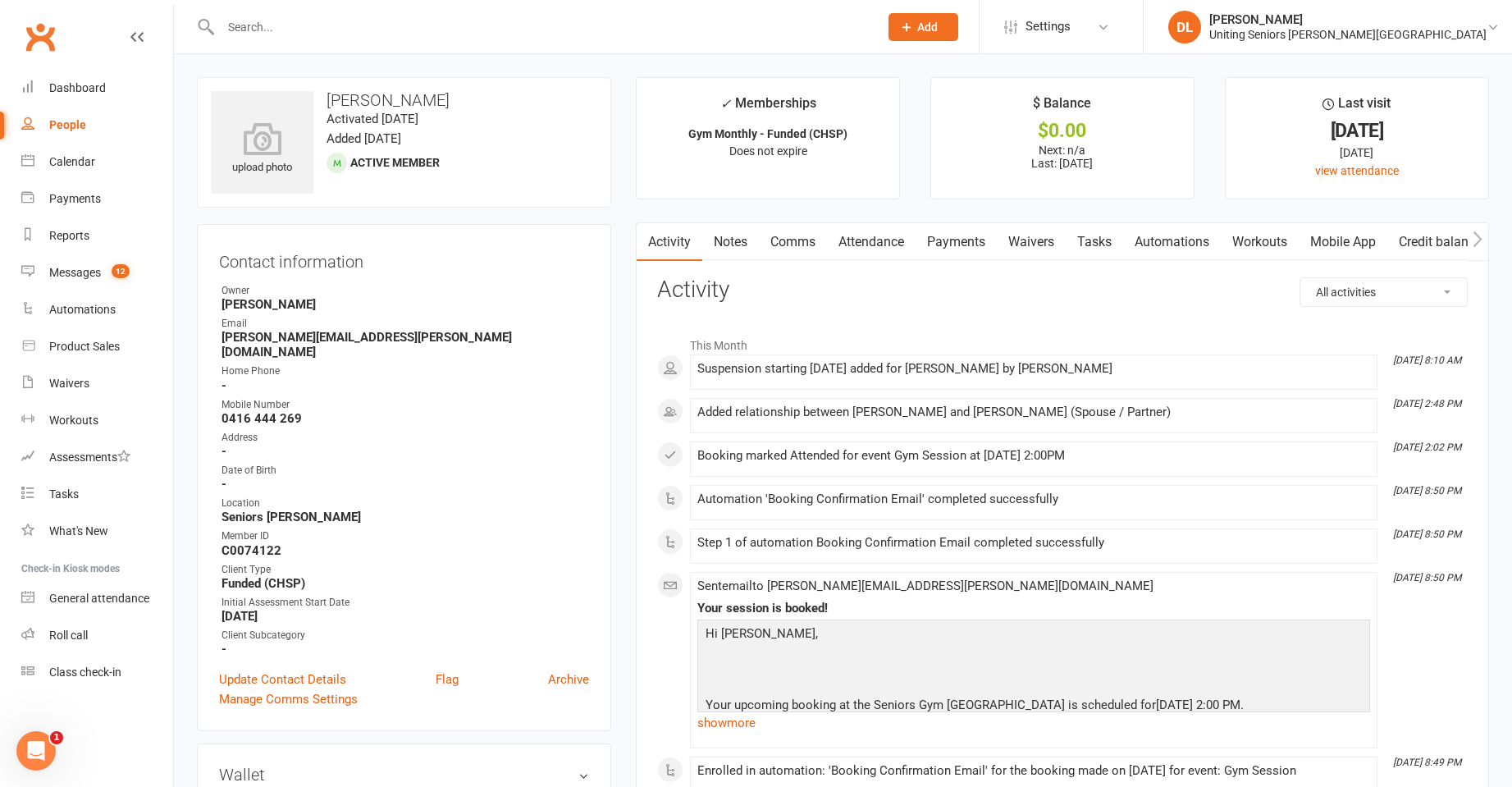
drag, startPoint x: 117, startPoint y: 69, endPoint x: 173, endPoint y: 58, distance: 57.1
click at [119, 69] on div "Clubworx" at bounding box center [86, 47] width 173 height 61
click at [105, 74] on link "Dashboard" at bounding box center [97, 88] width 152 height 37
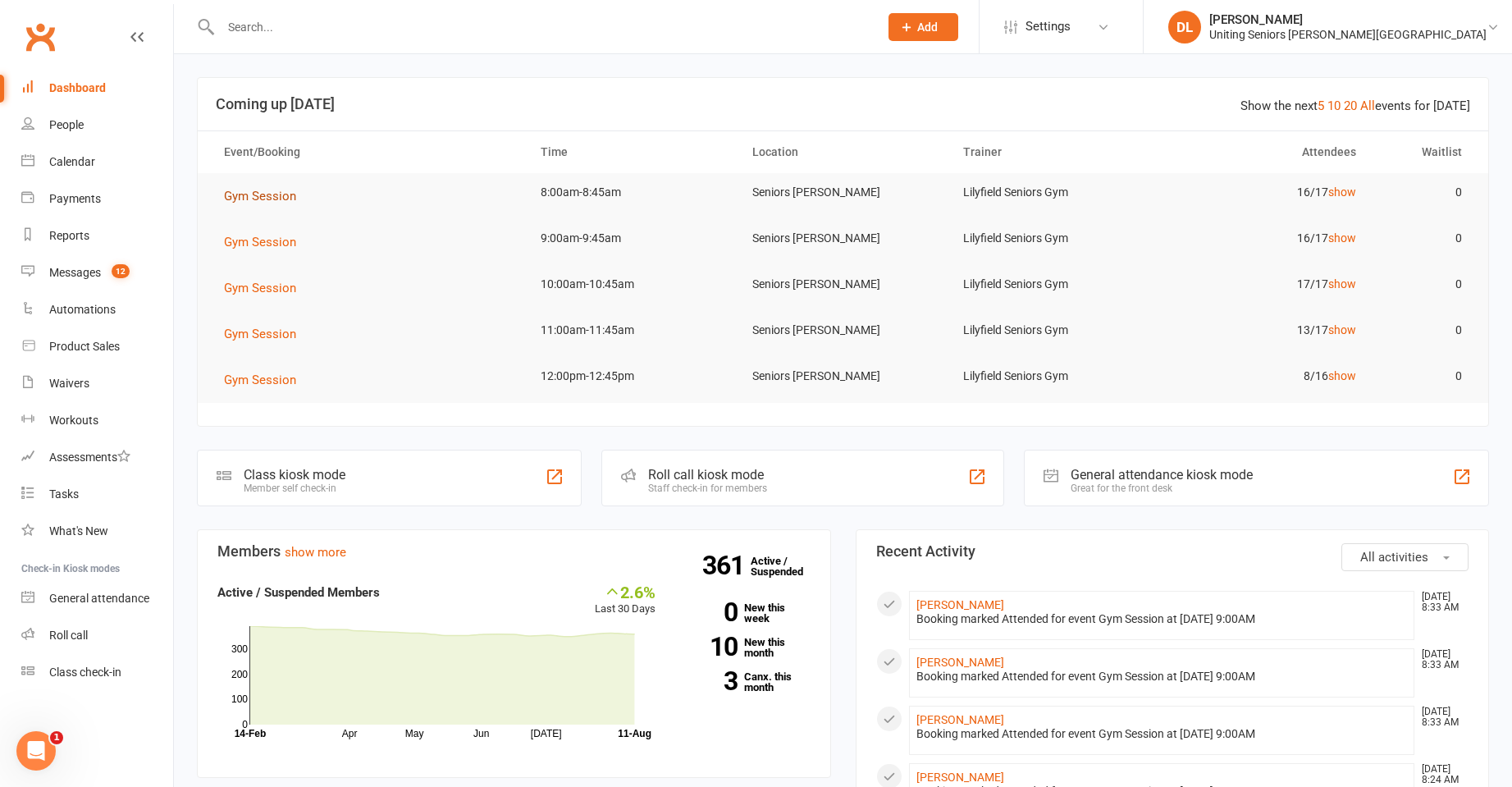
click at [260, 191] on span "Gym Session" at bounding box center [260, 196] width 72 height 15
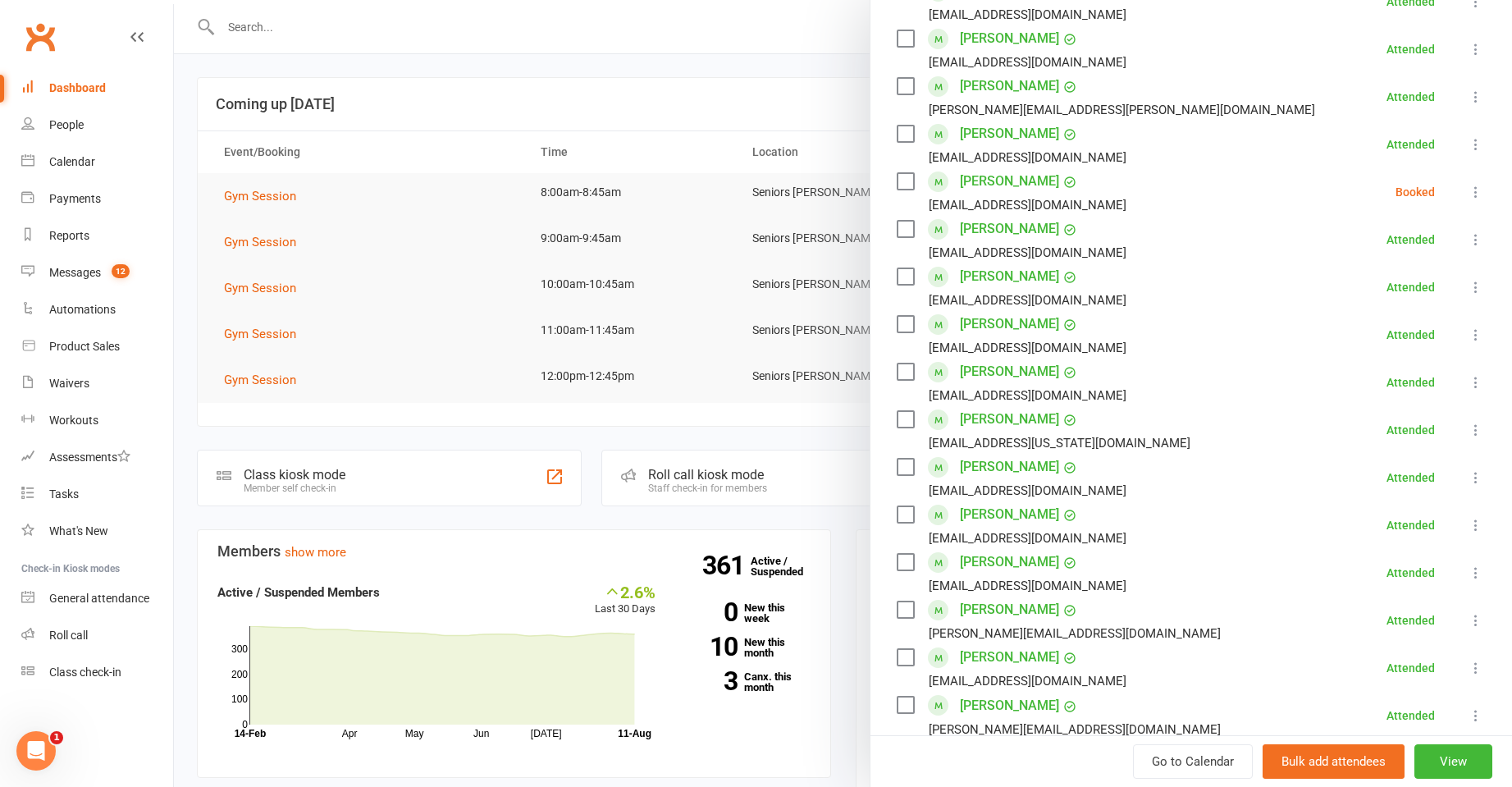
scroll to position [329, 0]
click at [1468, 193] on icon at bounding box center [1476, 191] width 16 height 16
click at [1390, 288] on link "Check in" at bounding box center [1396, 289] width 177 height 33
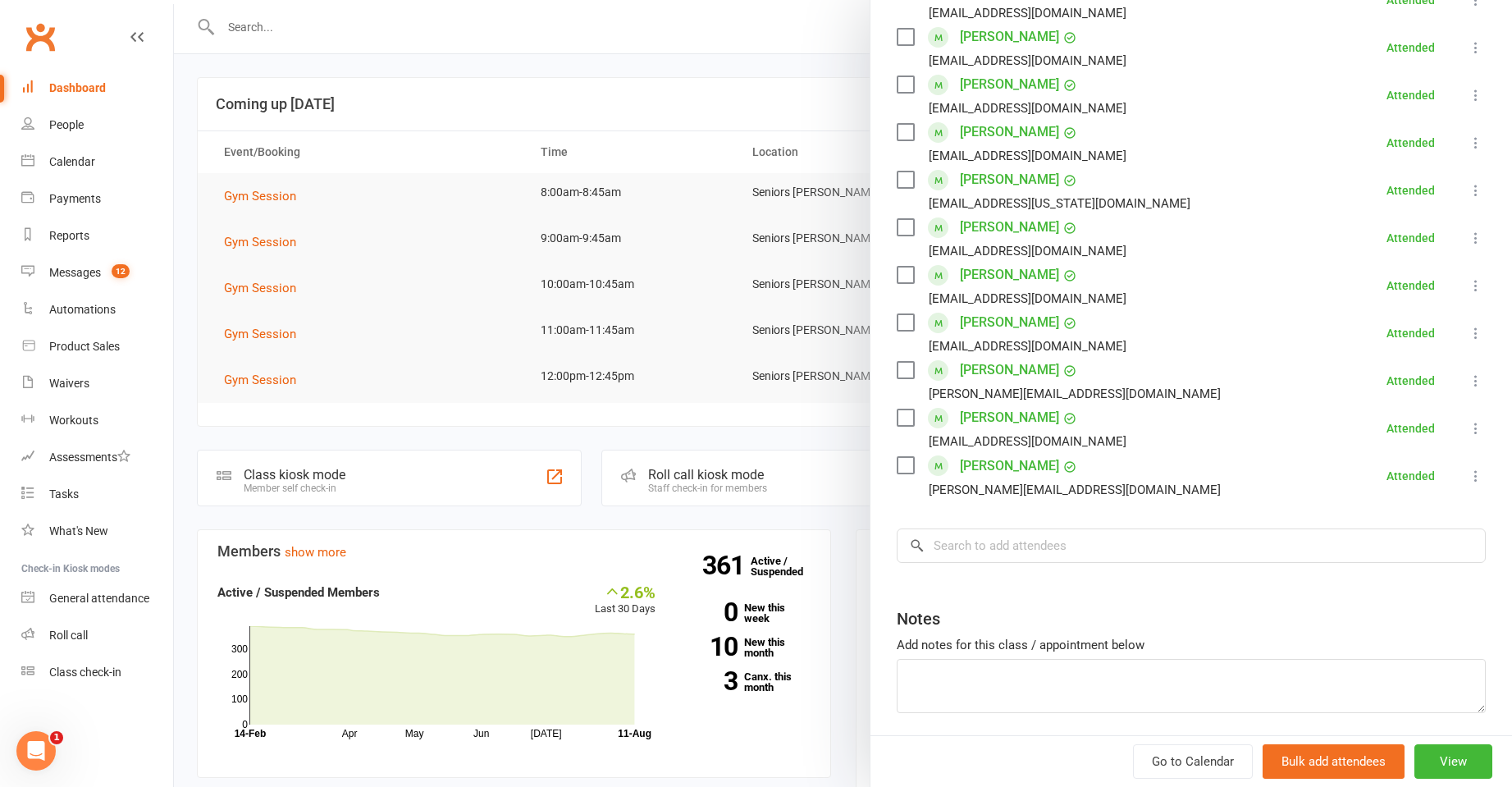
scroll to position [627, 0]
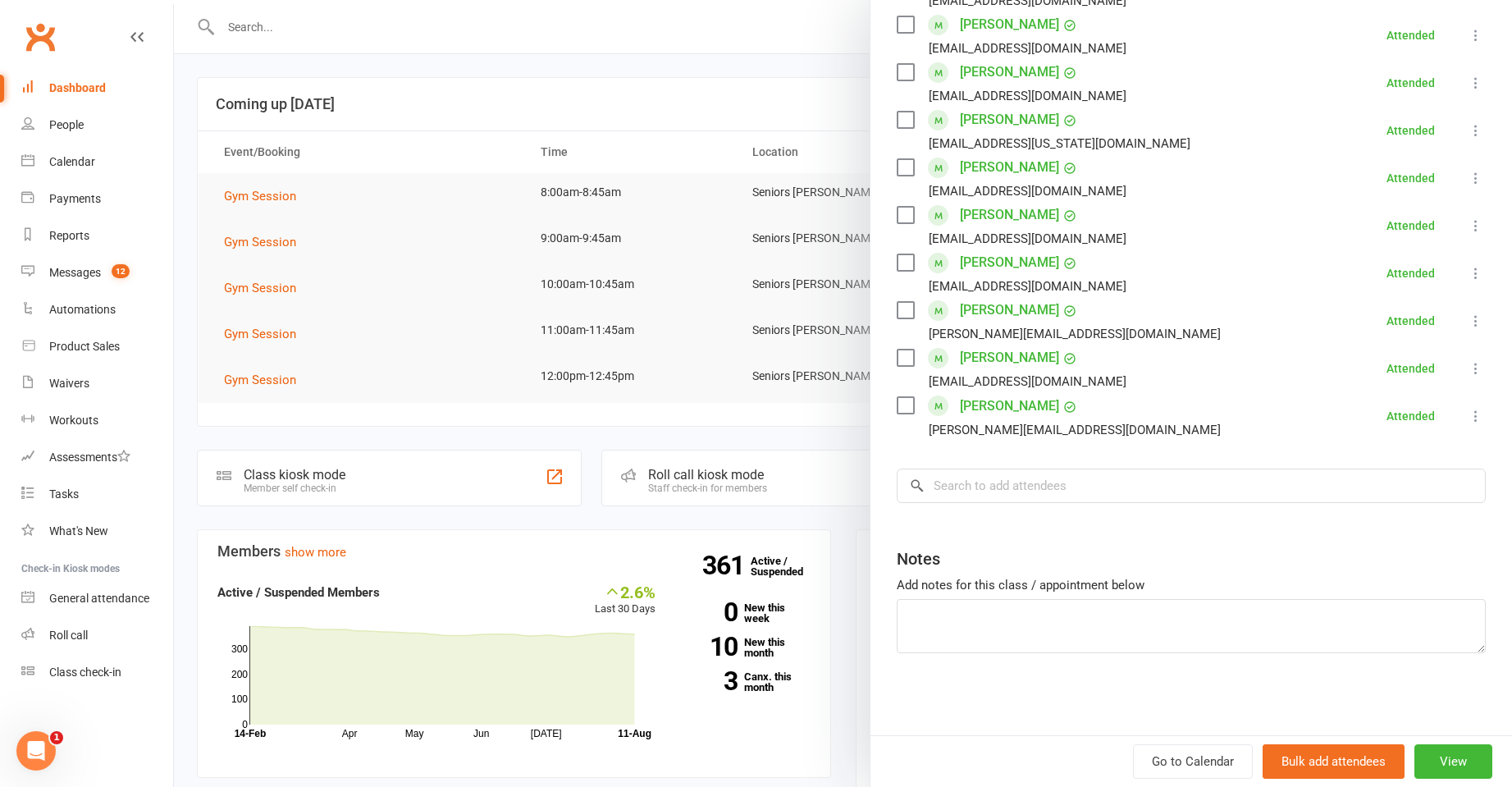
click at [407, 295] on div at bounding box center [843, 394] width 1338 height 787
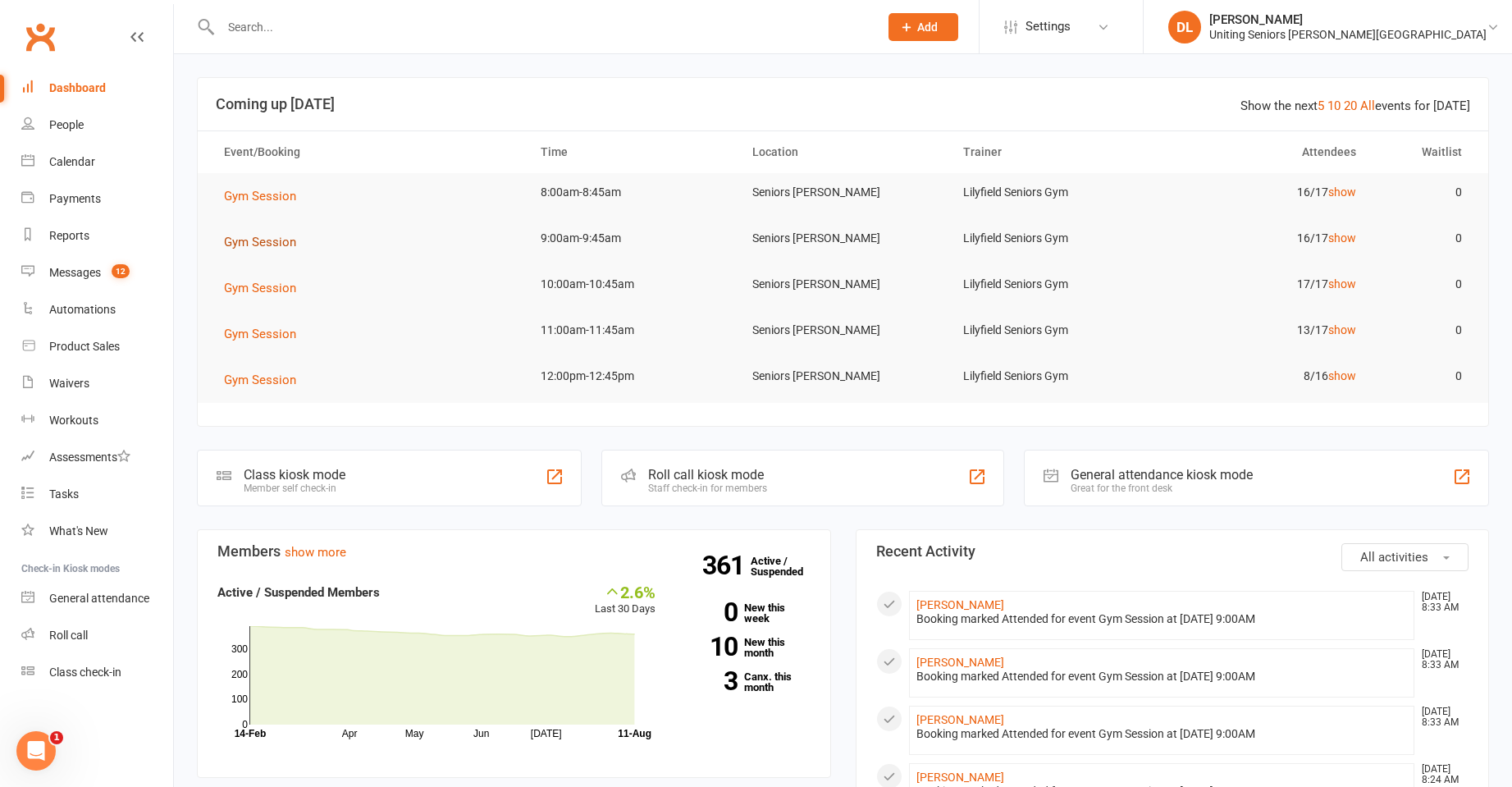
click at [257, 250] on button "Gym Session" at bounding box center [266, 242] width 84 height 20
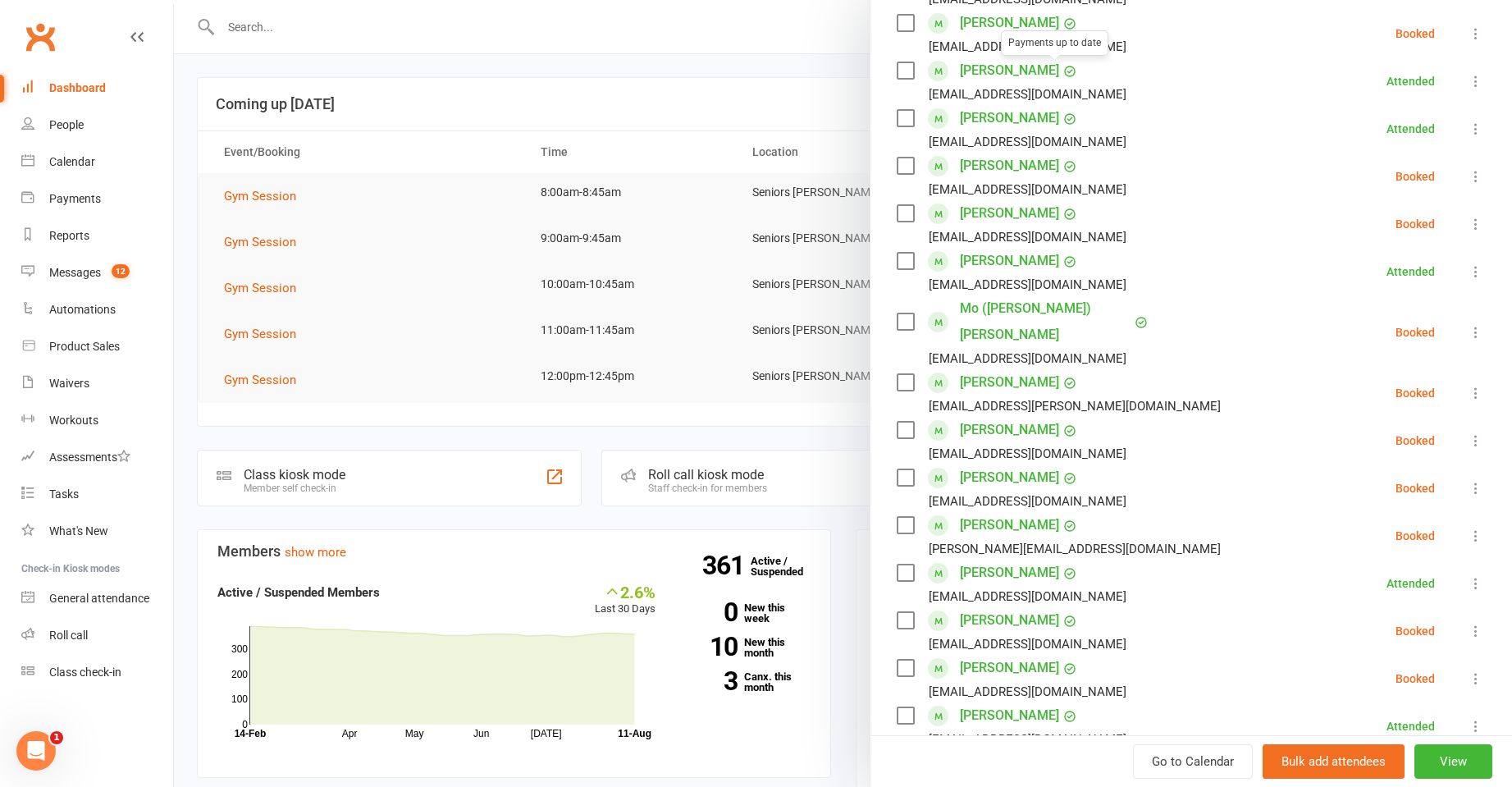
scroll to position [574, 0]
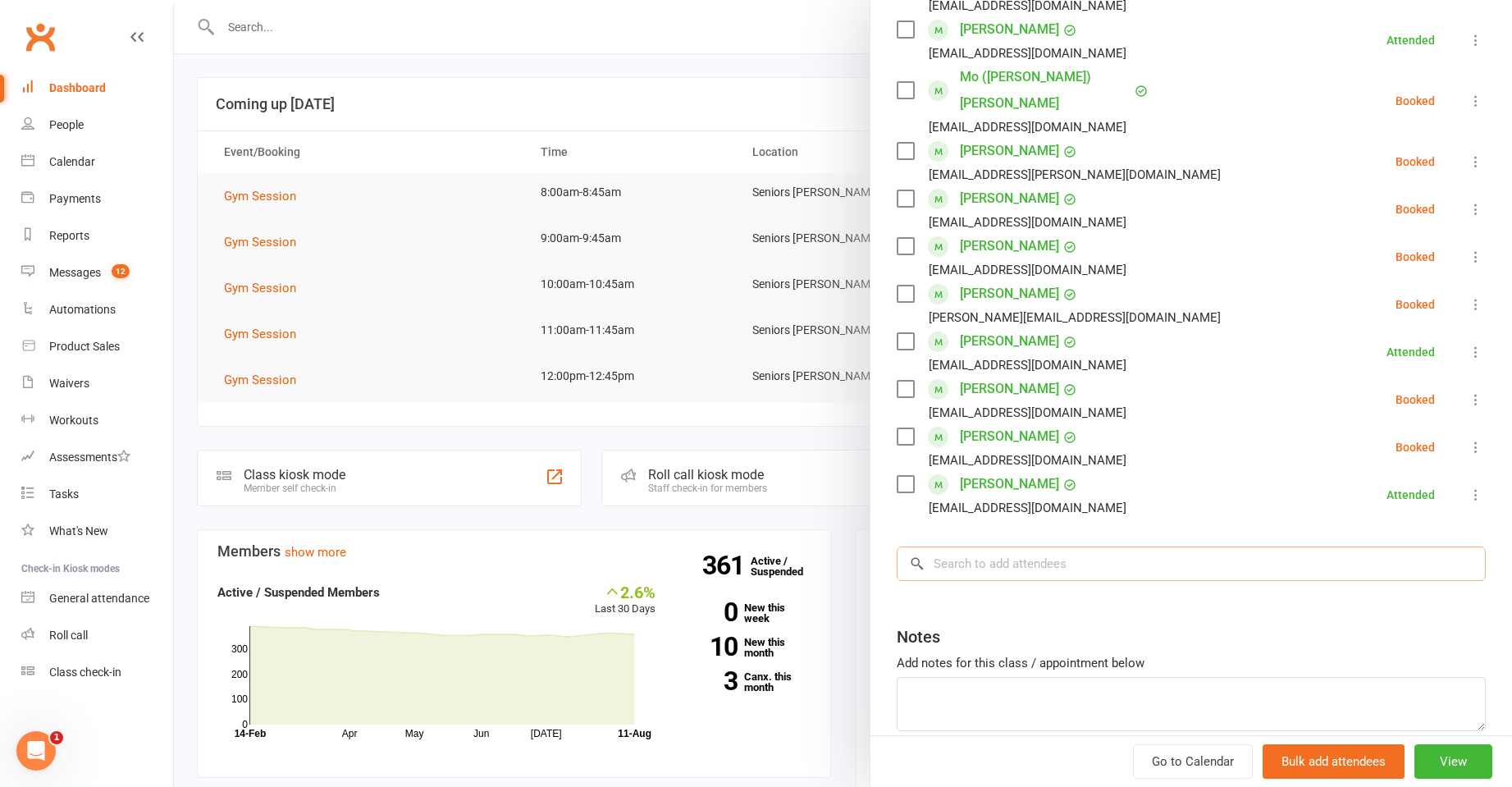
click at [1130, 546] on input "search" at bounding box center [1191, 564] width 589 height 35
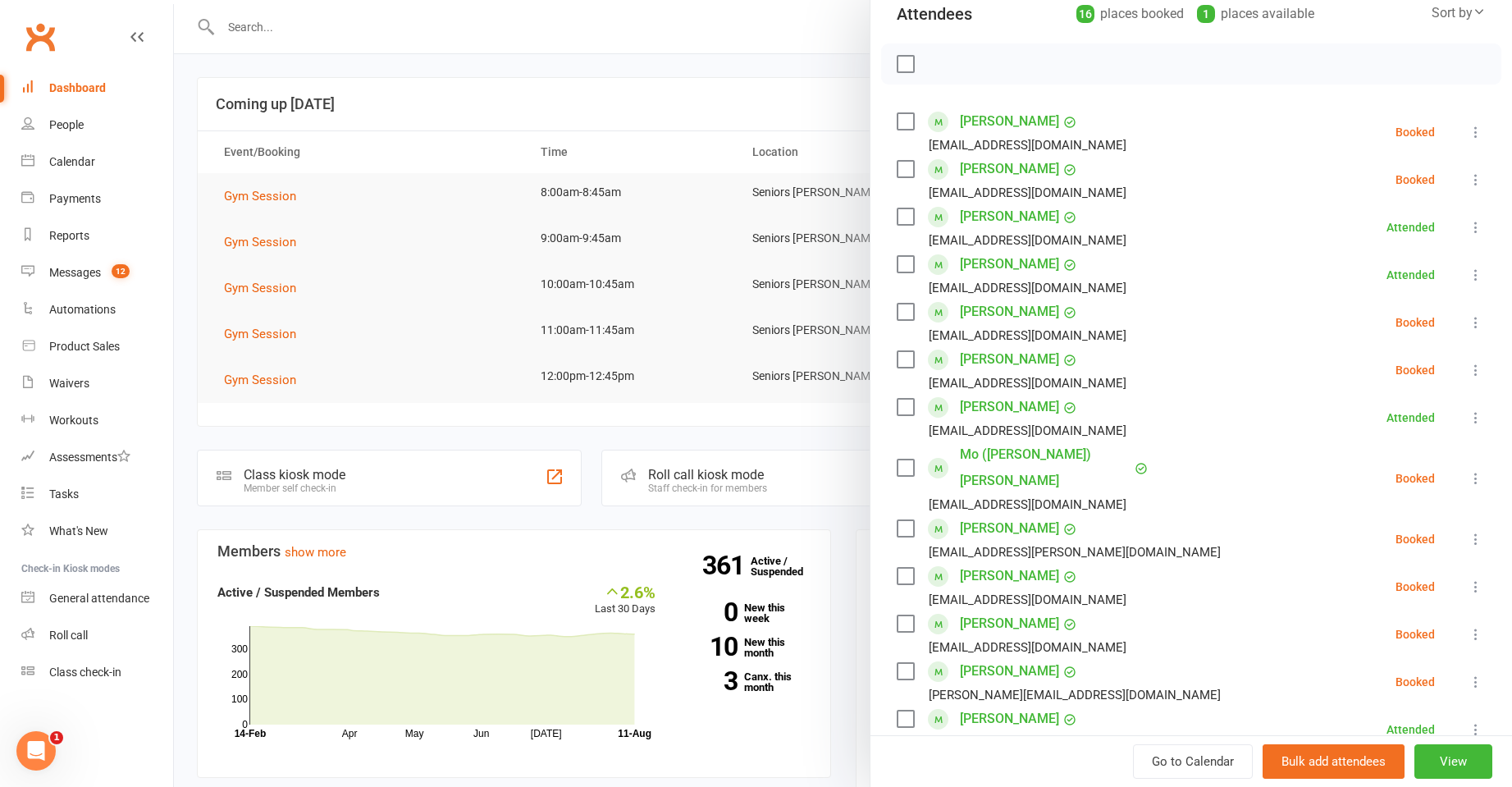
scroll to position [82, 0]
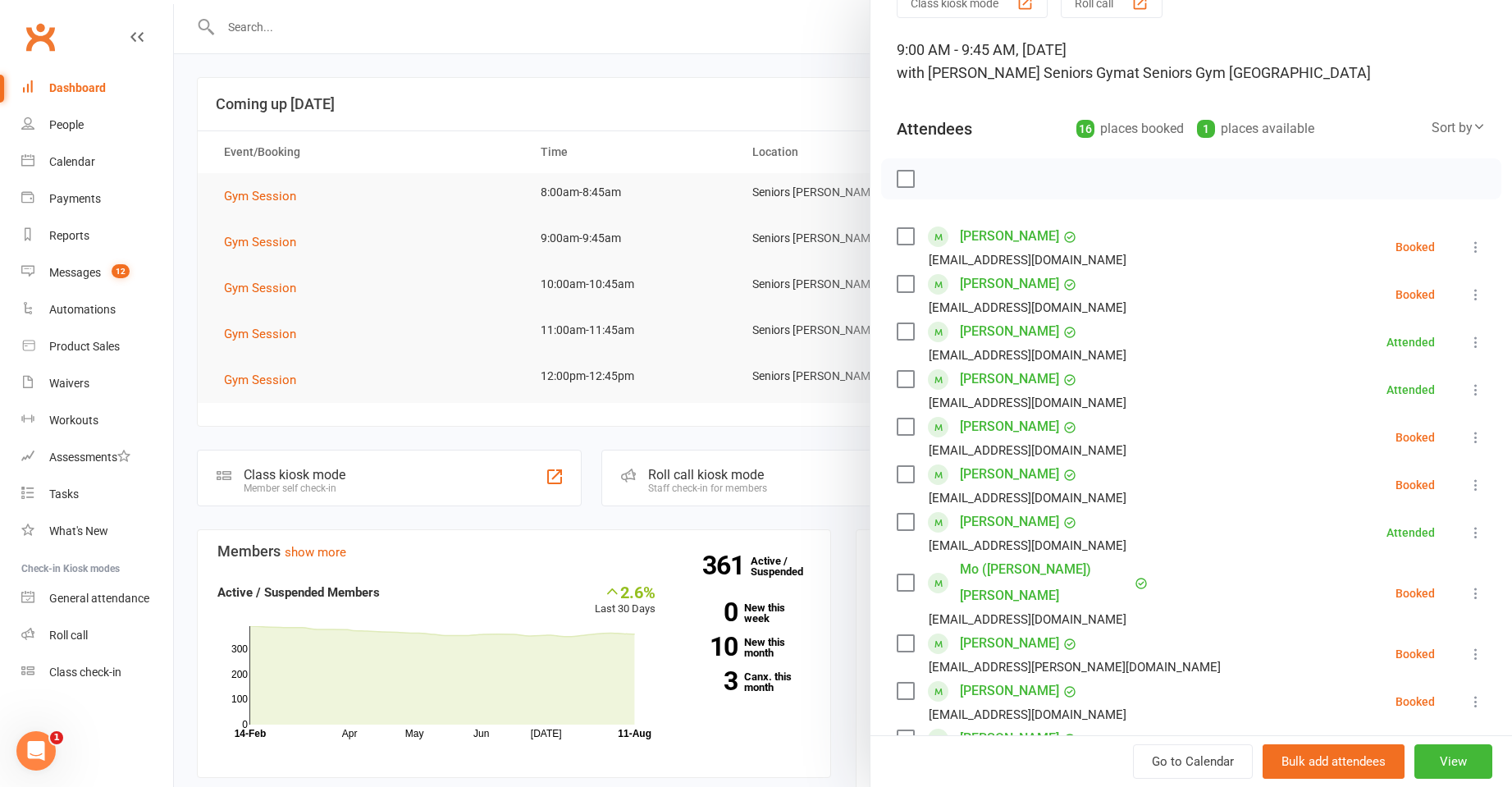
click at [295, 62] on div at bounding box center [843, 394] width 1338 height 787
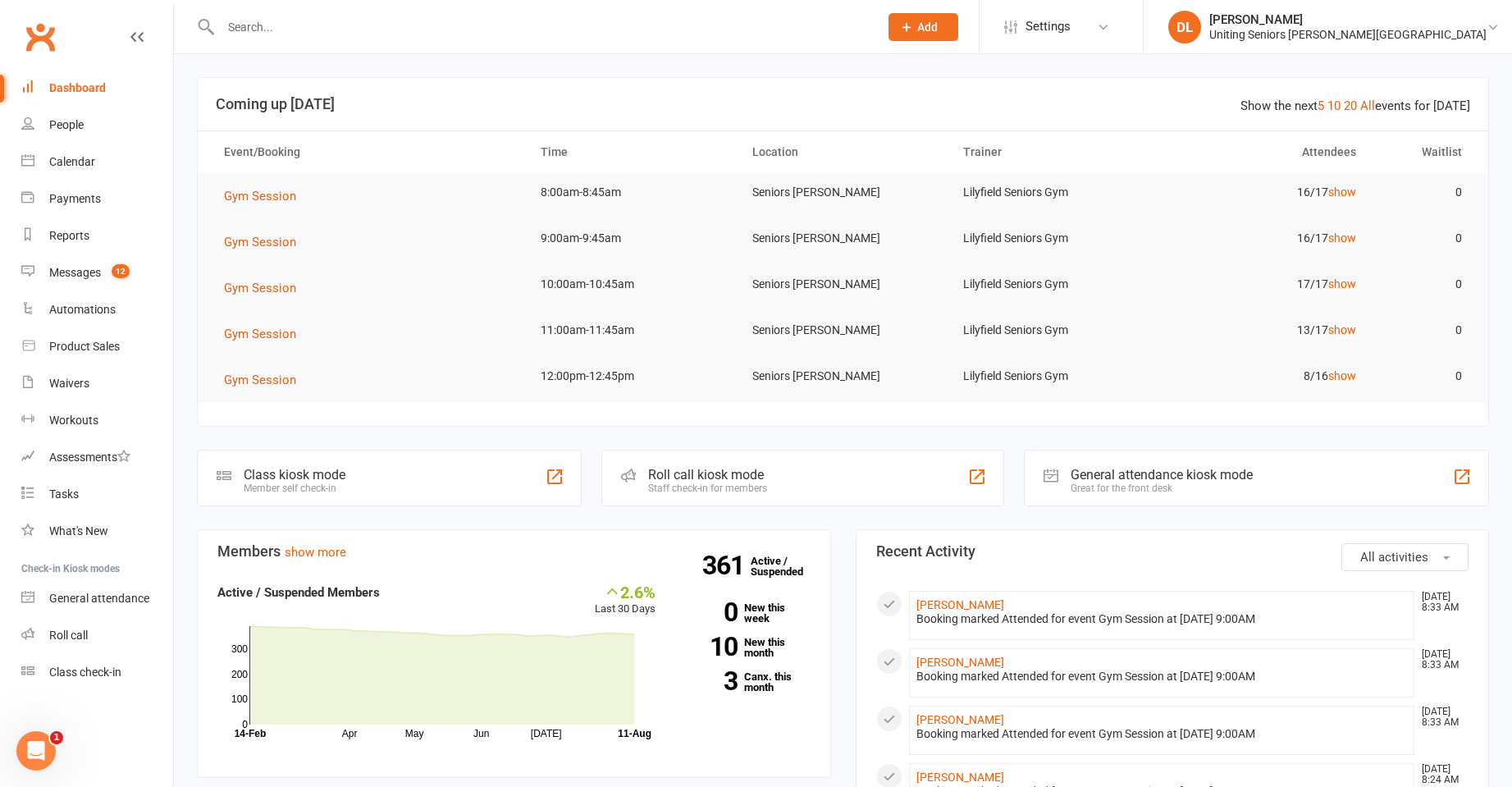
click at [295, 32] on div at bounding box center [843, 394] width 1338 height 787
click at [292, 31] on input "text" at bounding box center [541, 27] width 651 height 23
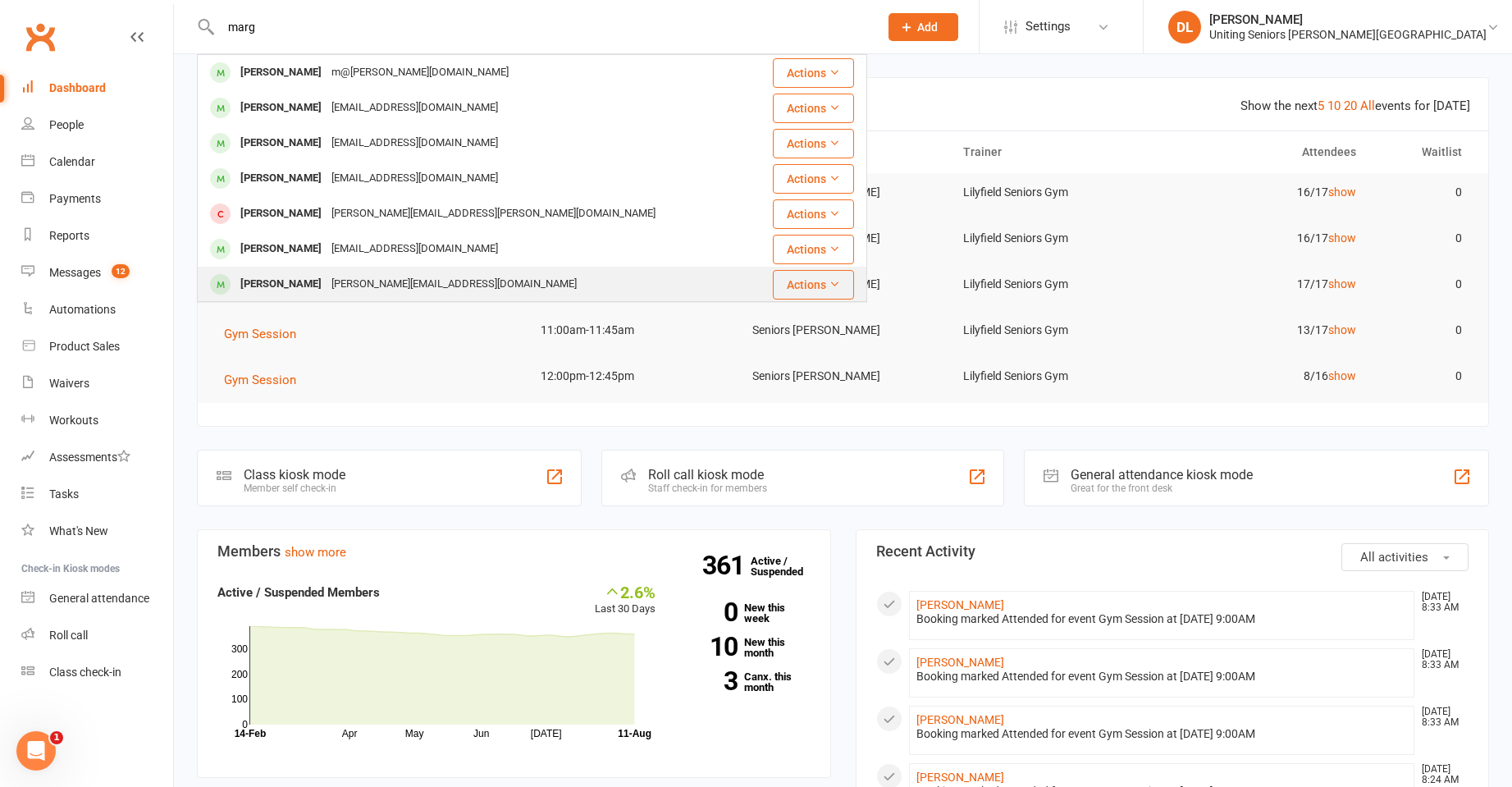
type input "marg"
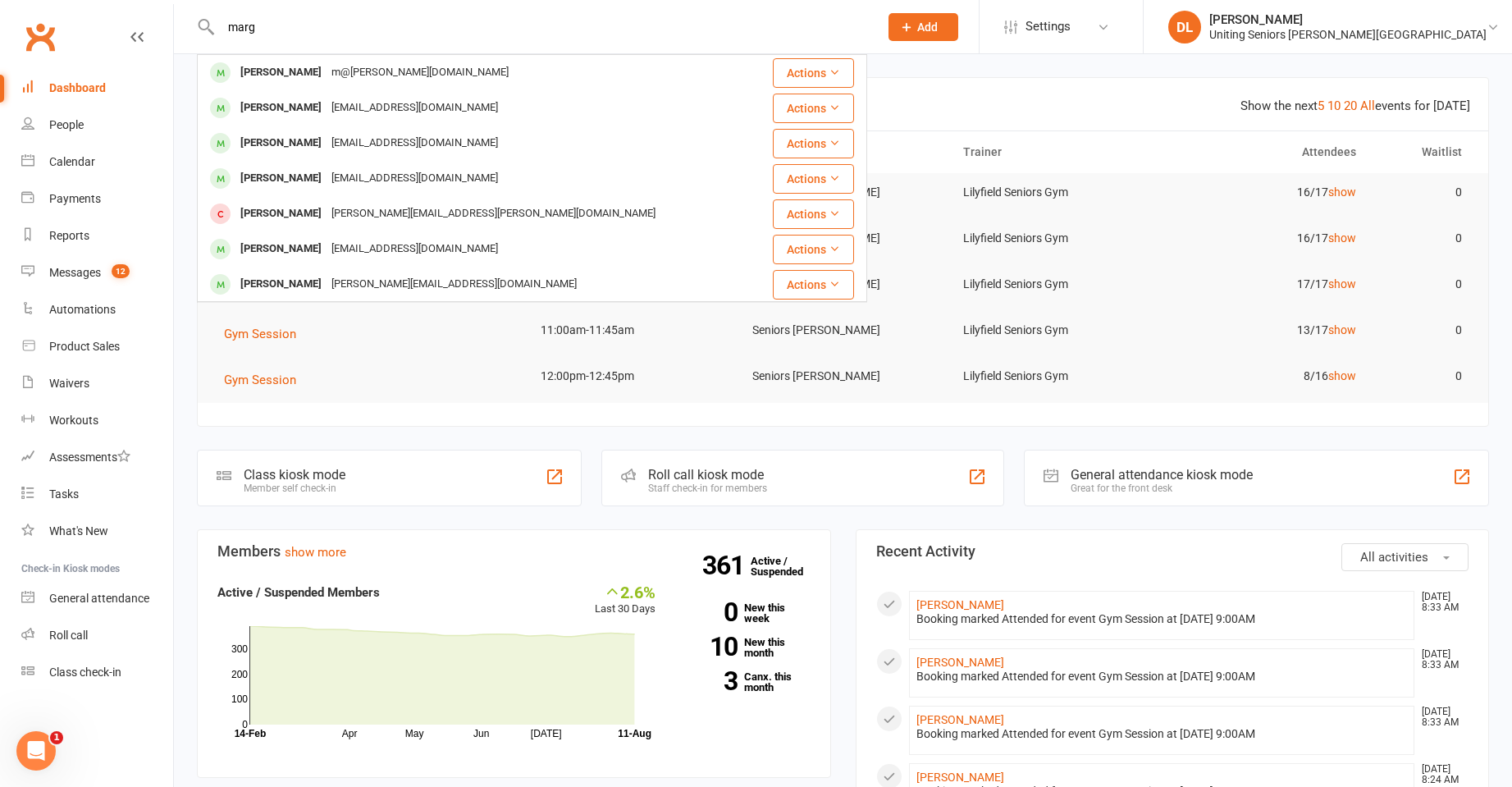
drag, startPoint x: 357, startPoint y: 271, endPoint x: 344, endPoint y: 257, distance: 19.1
click at [358, 271] on div "[PERSON_NAME] [PERSON_NAME][EMAIL_ADDRESS][DOMAIN_NAME]" at bounding box center [476, 284] width 555 height 34
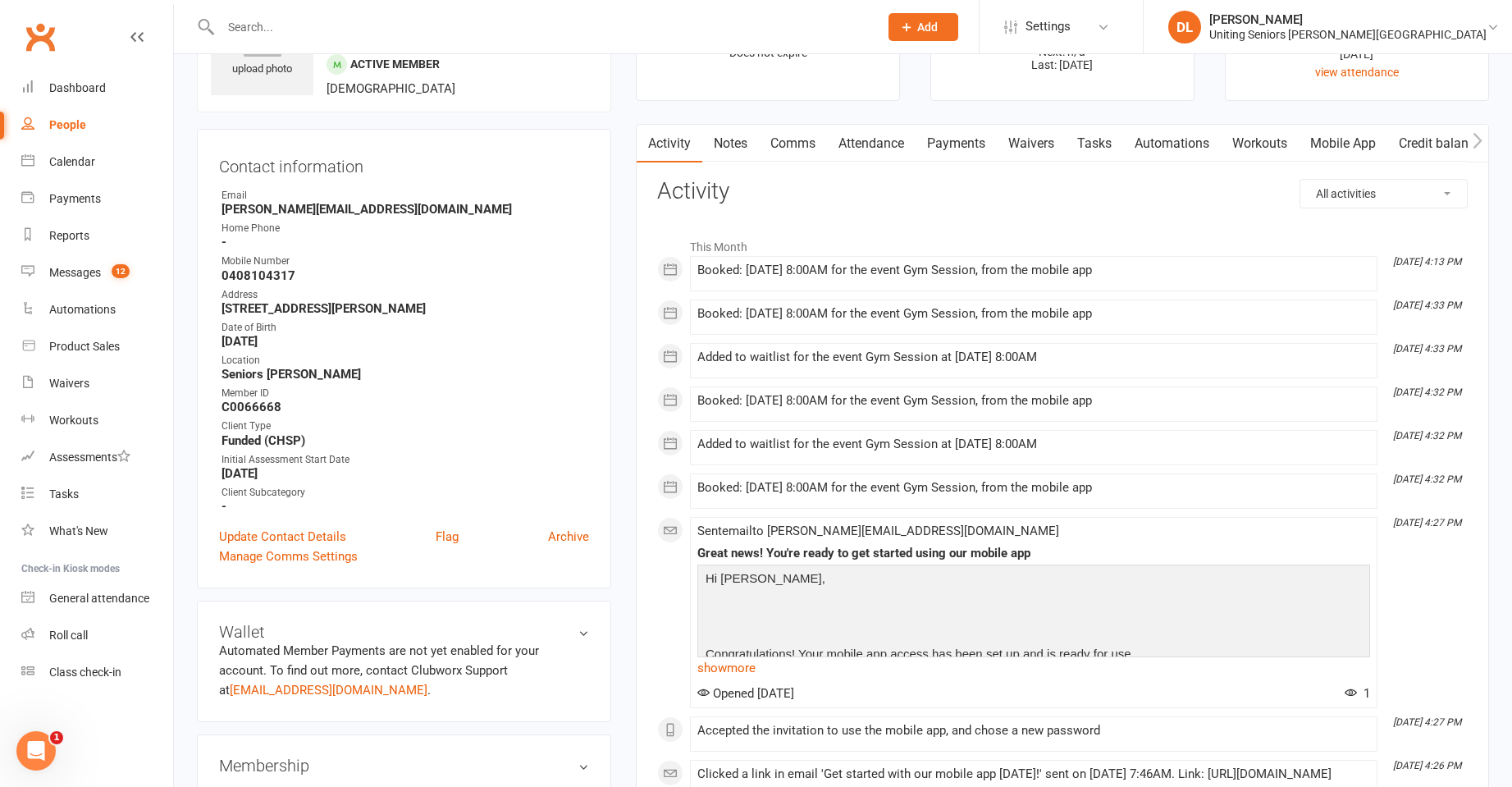
scroll to position [82, 0]
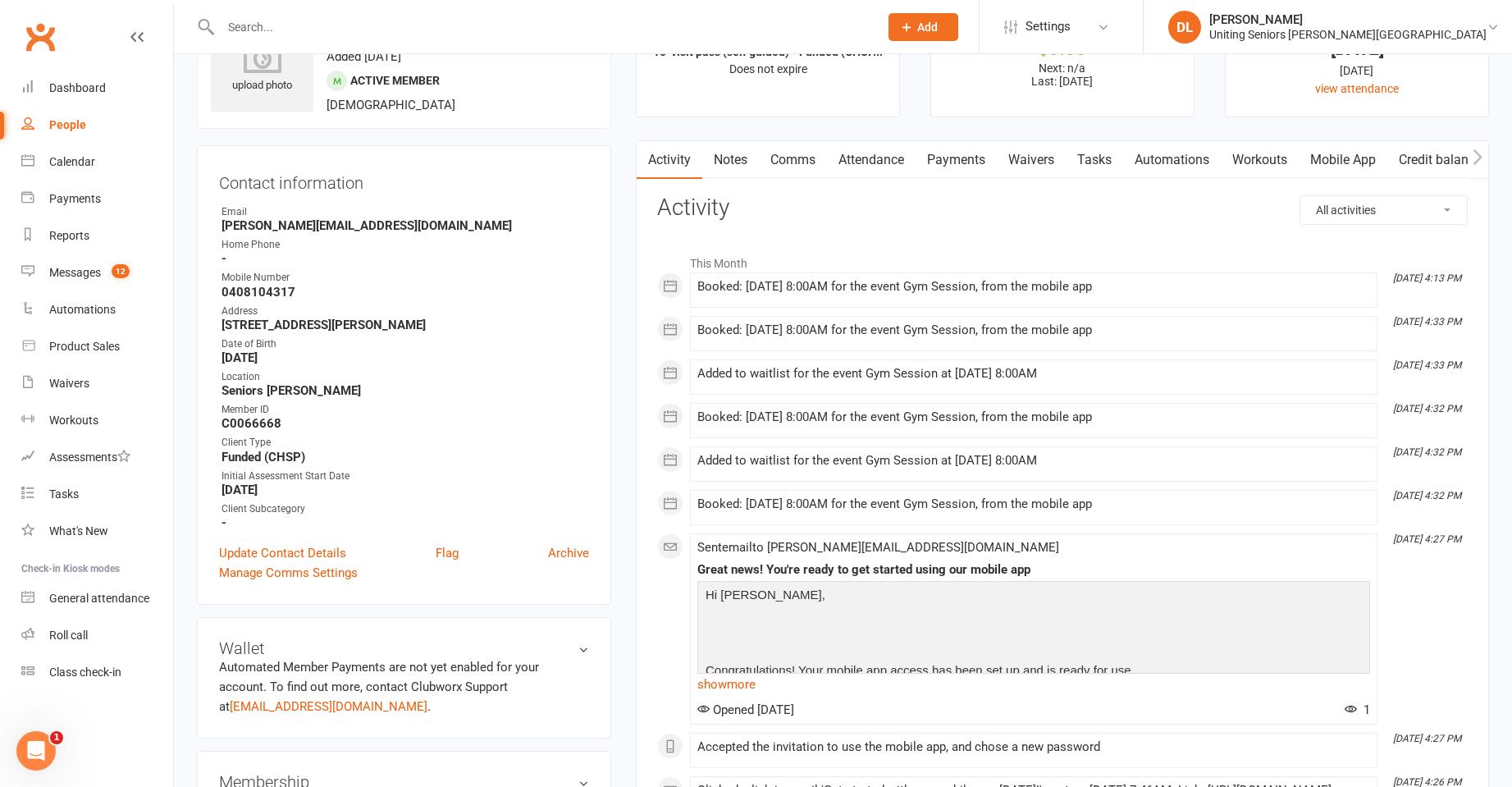
click at [868, 164] on link "Attendance" at bounding box center [871, 160] width 89 height 38
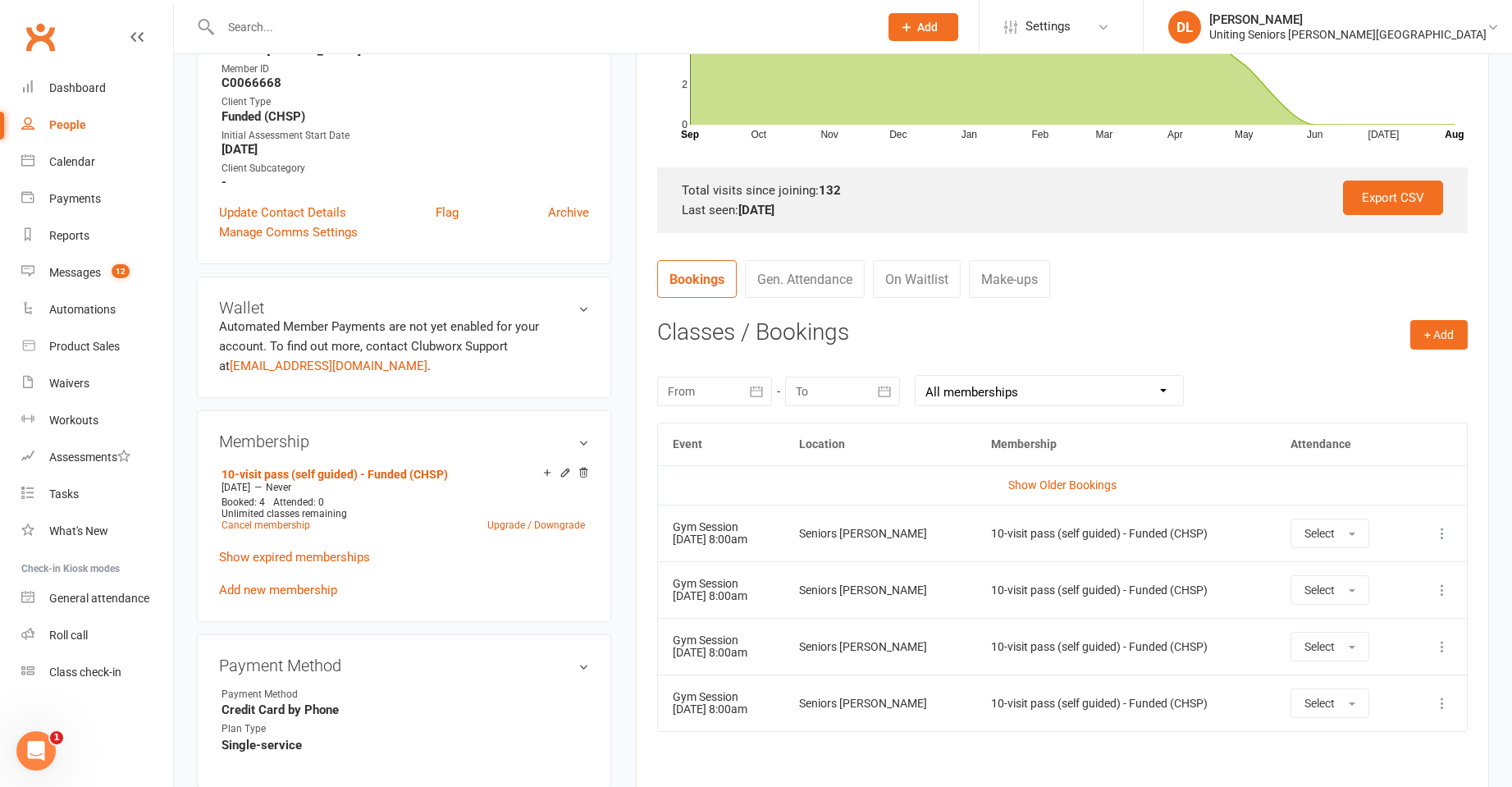
scroll to position [492, 0]
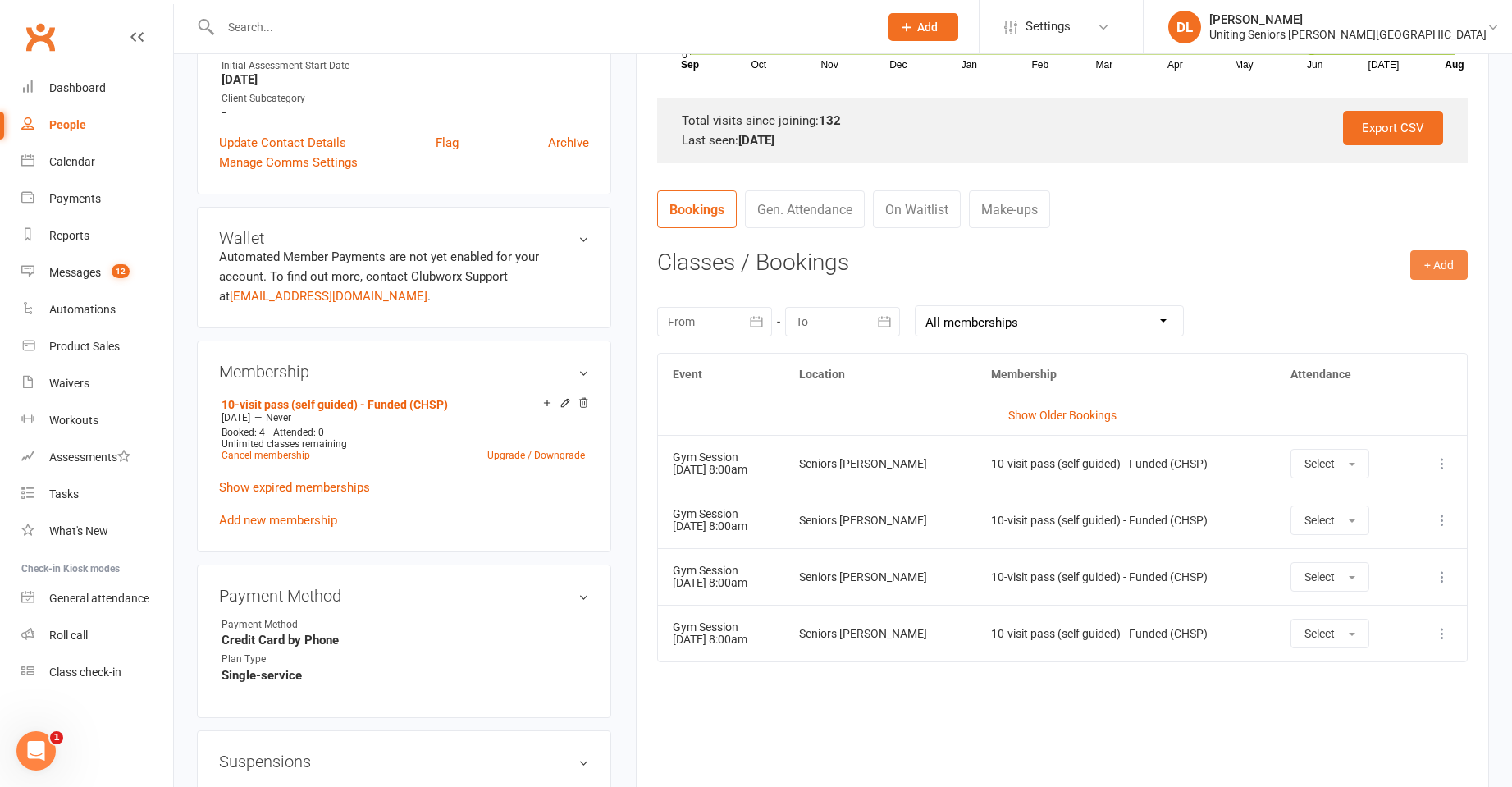
click at [1420, 272] on button "+ Add" at bounding box center [1439, 265] width 57 height 30
click at [1398, 291] on link "Book Event" at bounding box center [1386, 302] width 163 height 33
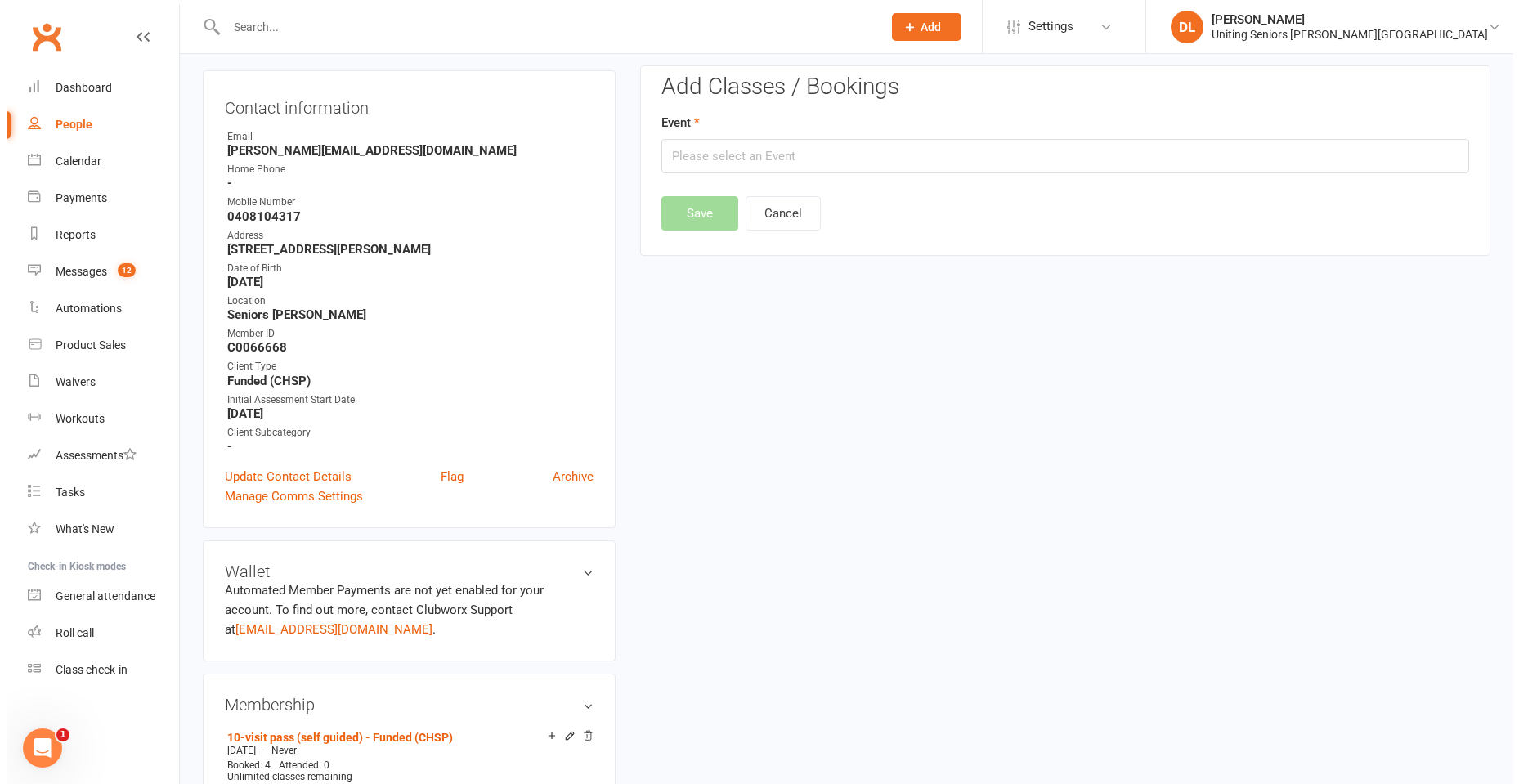
scroll to position [140, 0]
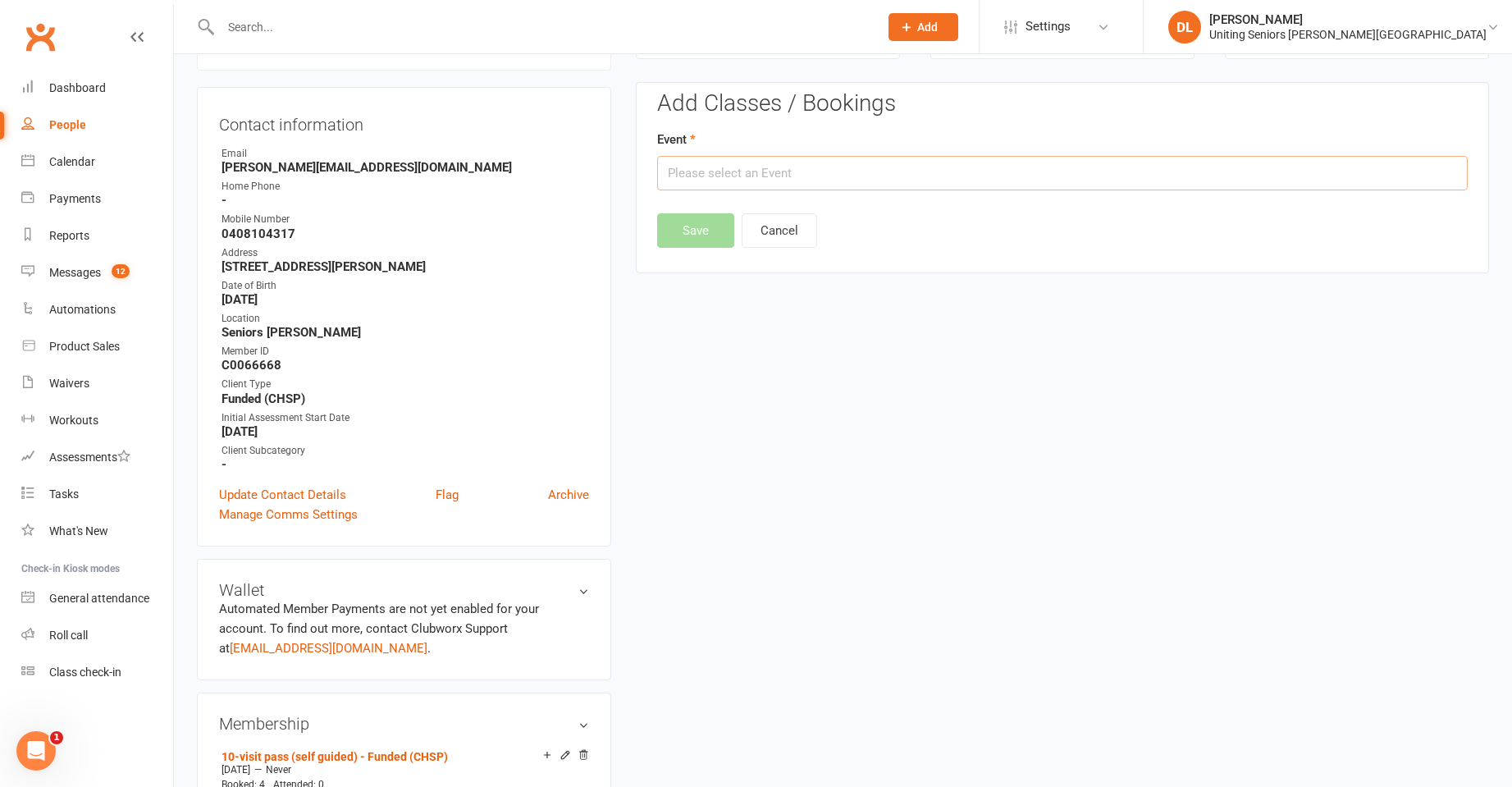
click at [847, 185] on input "text" at bounding box center [1062, 173] width 811 height 35
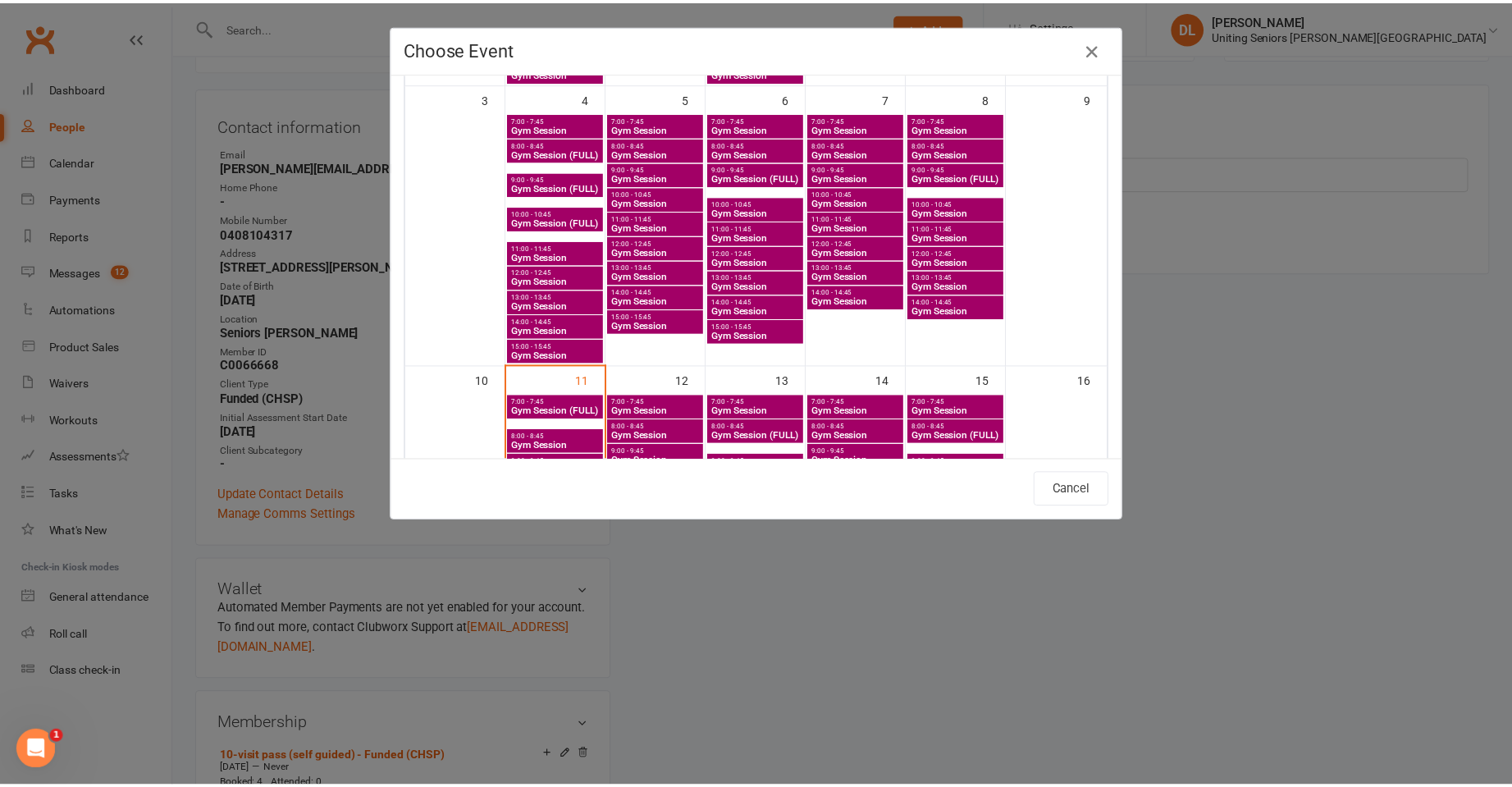
scroll to position [410, 0]
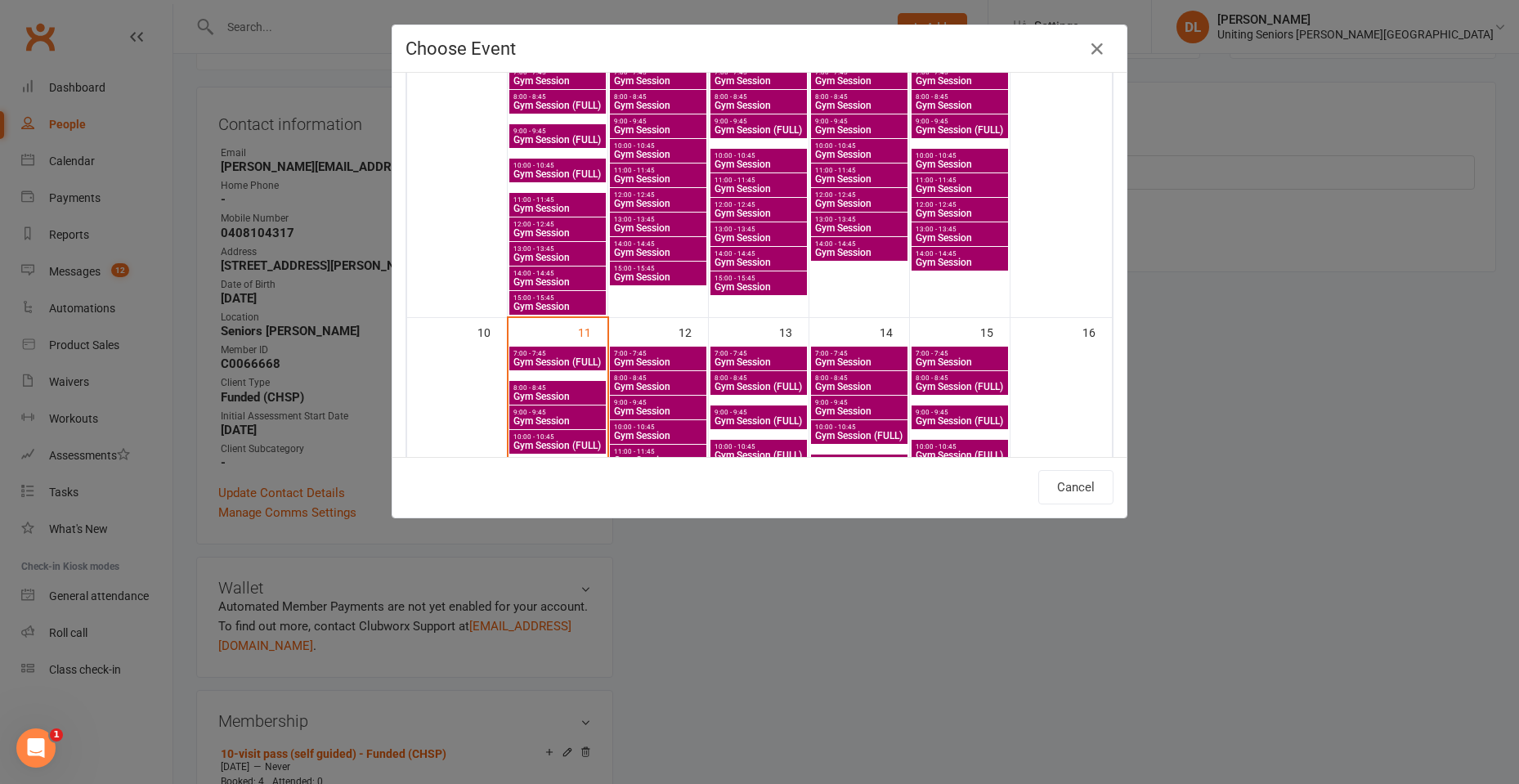
click at [548, 416] on span "Gym Session" at bounding box center [557, 421] width 90 height 10
type input "Gym Session - [DATE] 9:00:00 AM"
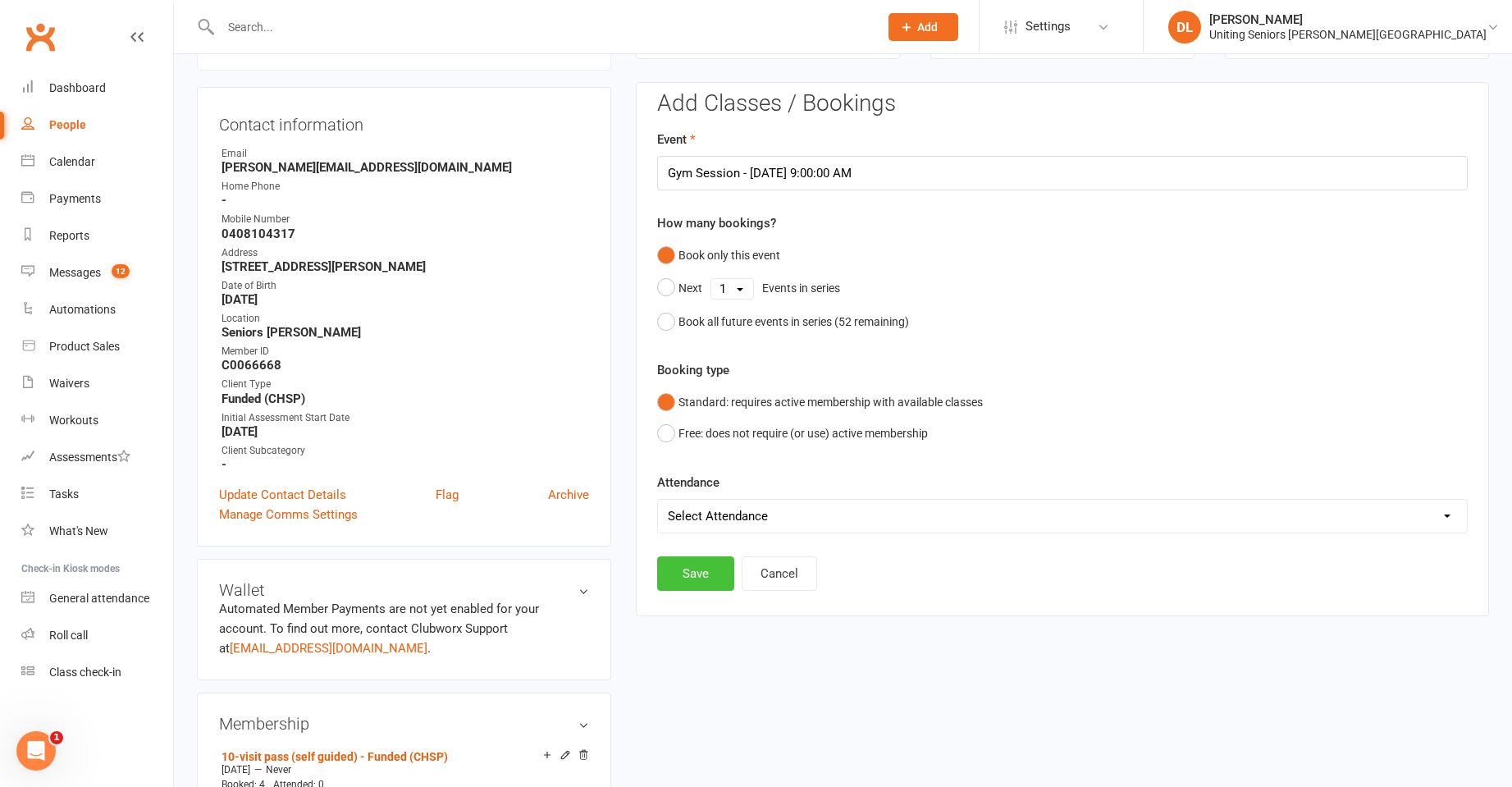
click at [696, 573] on button "Save" at bounding box center [696, 573] width 77 height 35
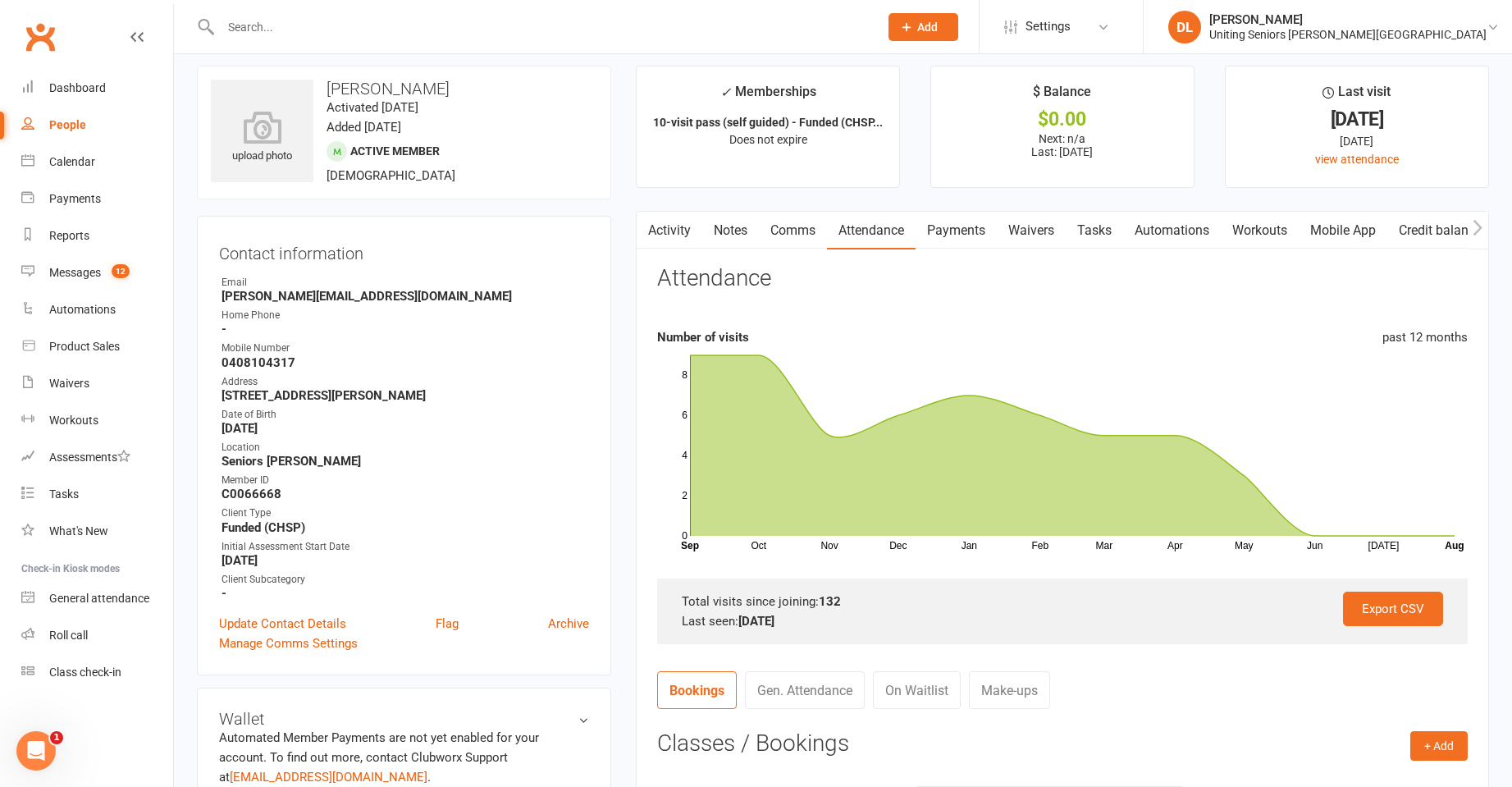
scroll to position [0, 0]
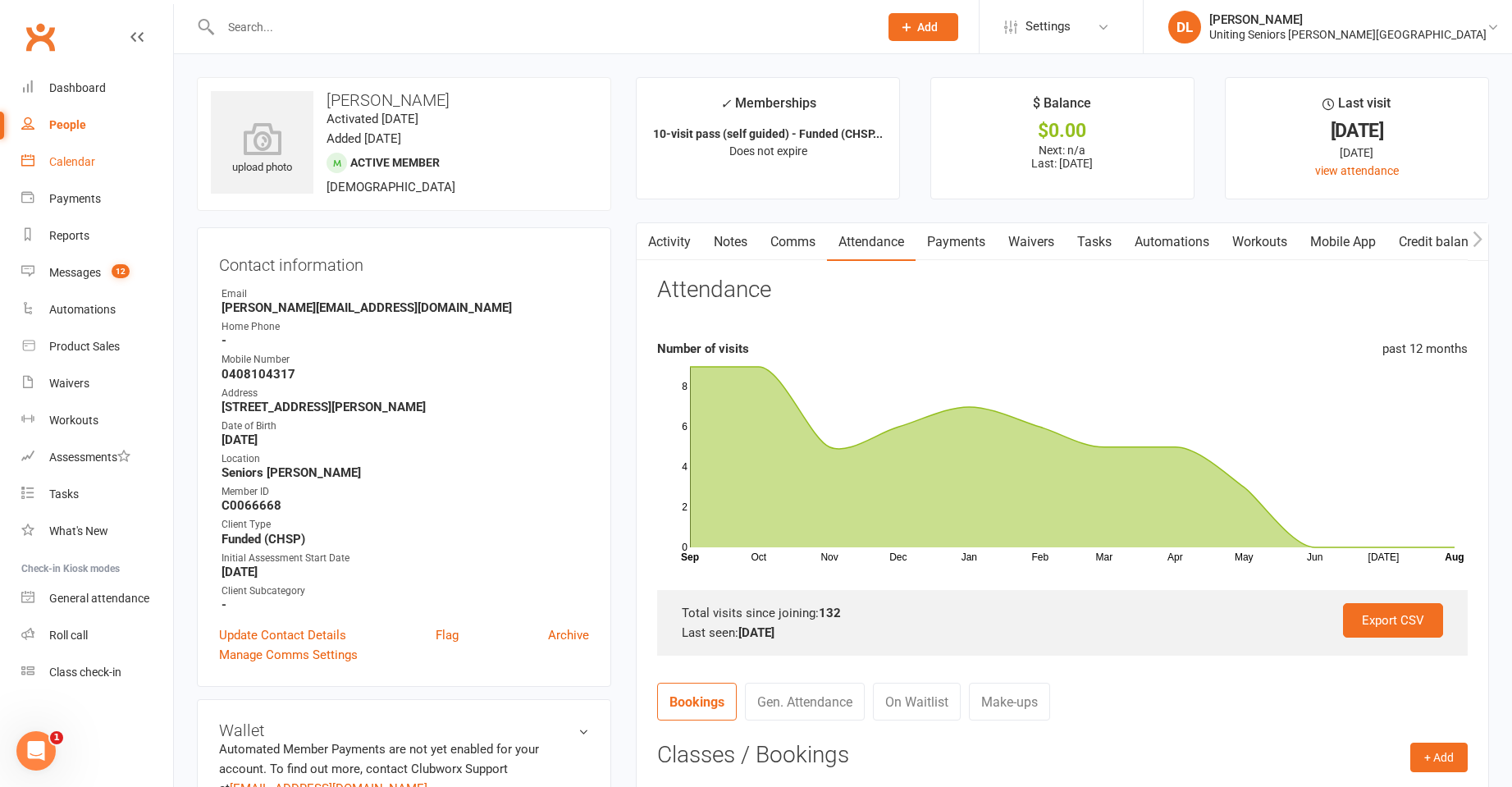
click at [83, 159] on div "Calendar" at bounding box center [72, 162] width 46 height 13
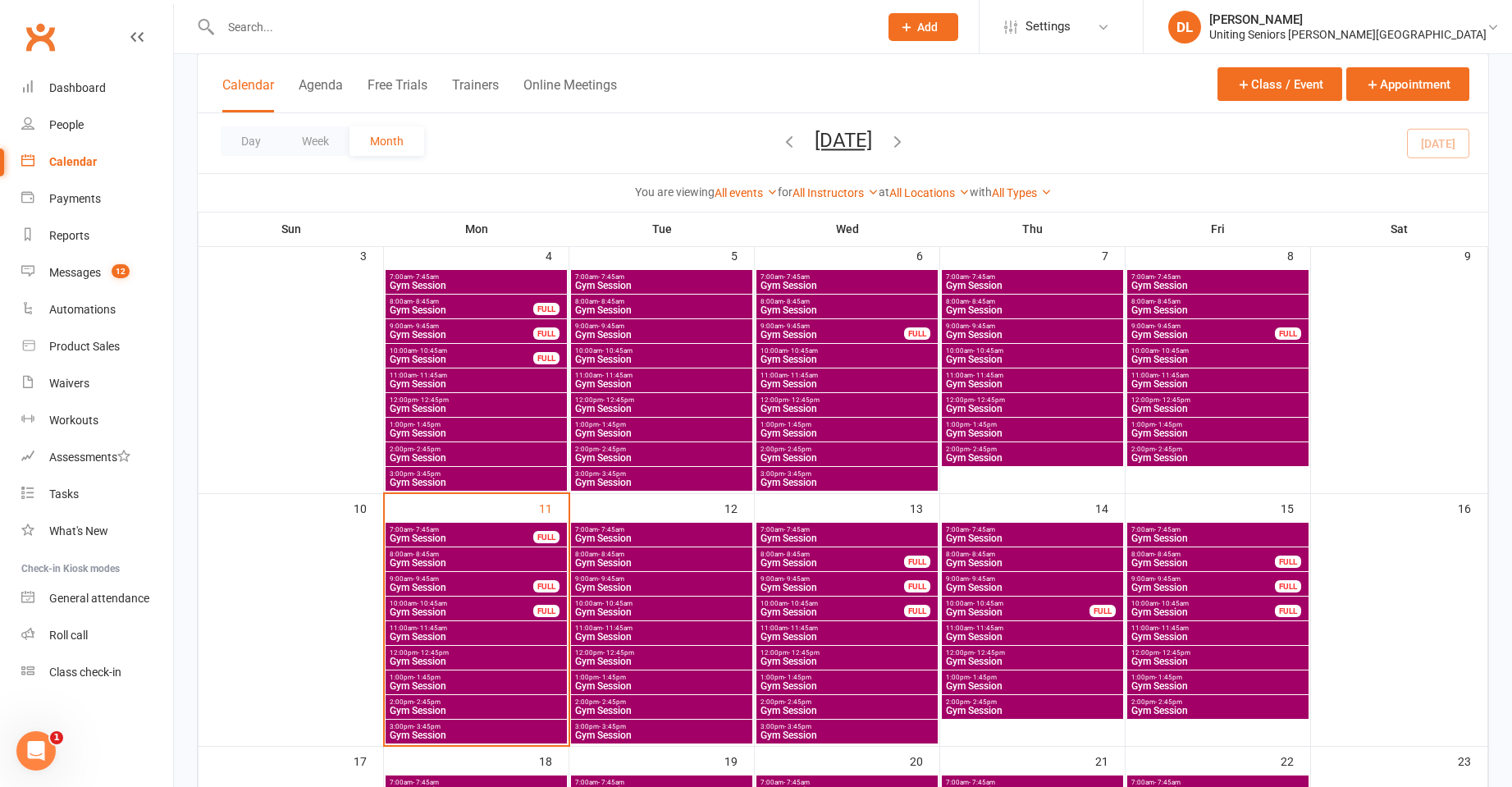
scroll to position [410, 0]
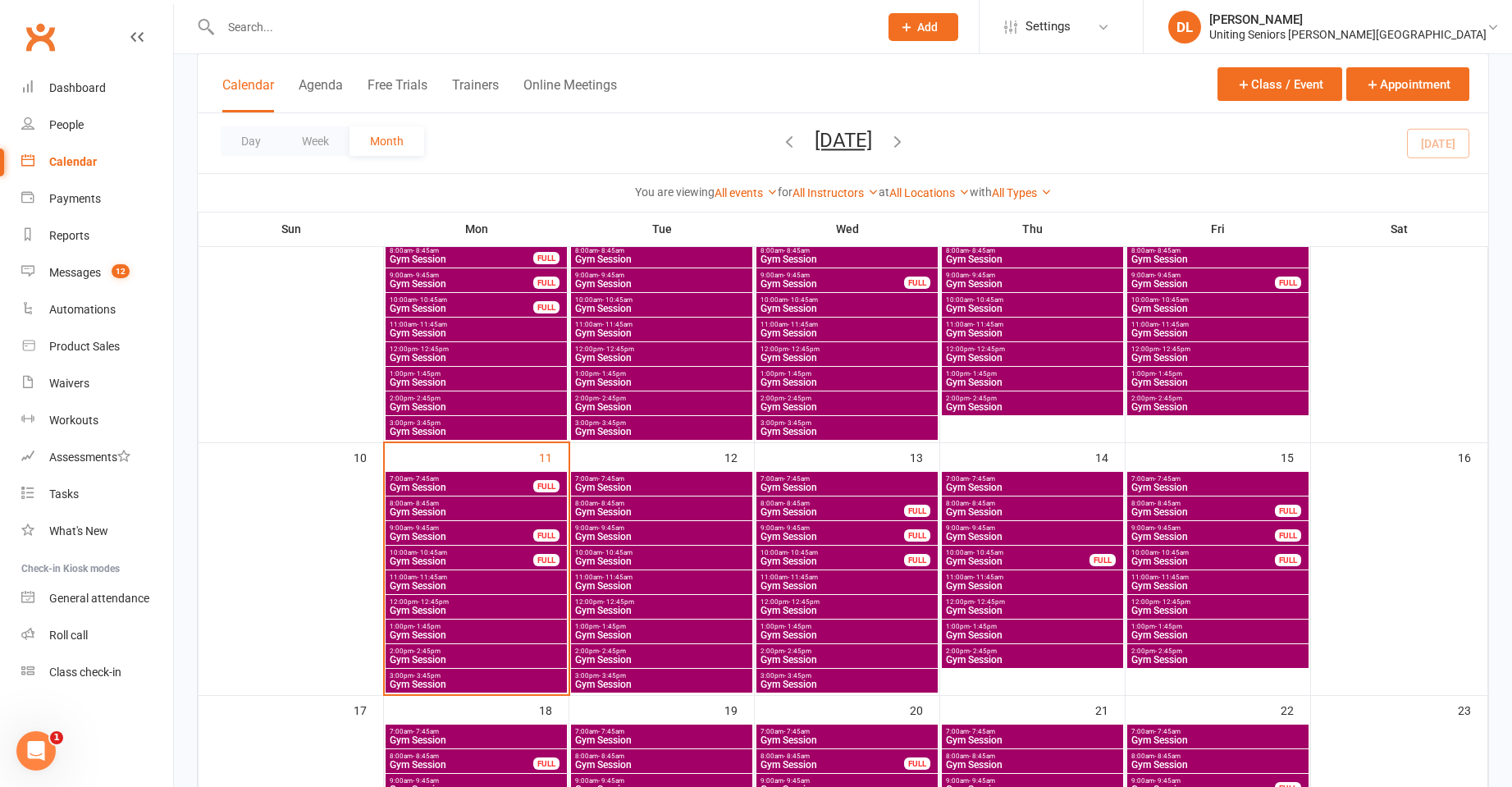
click at [1218, 408] on span "Gym Session" at bounding box center [1218, 407] width 175 height 10
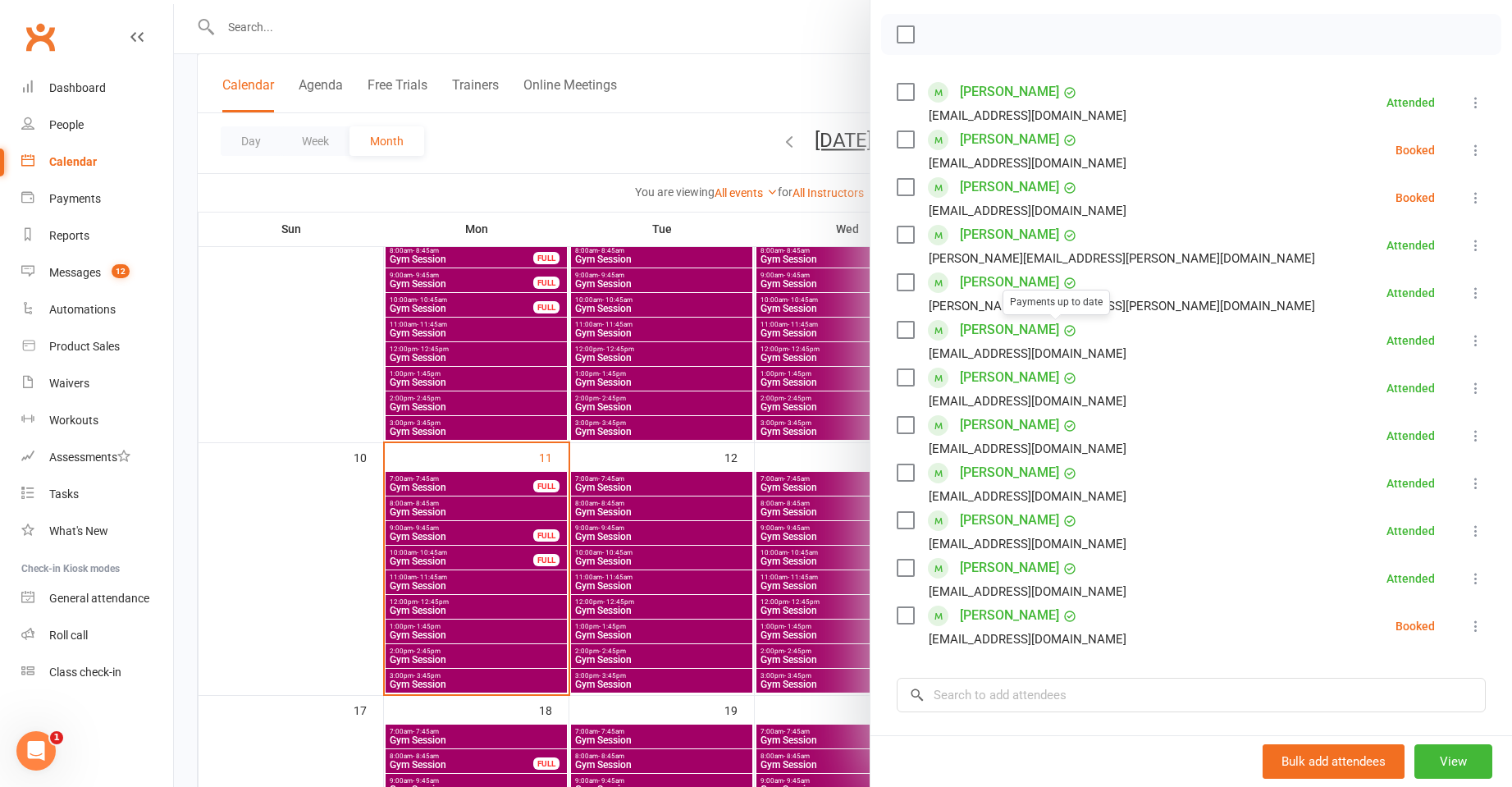
scroll to position [246, 0]
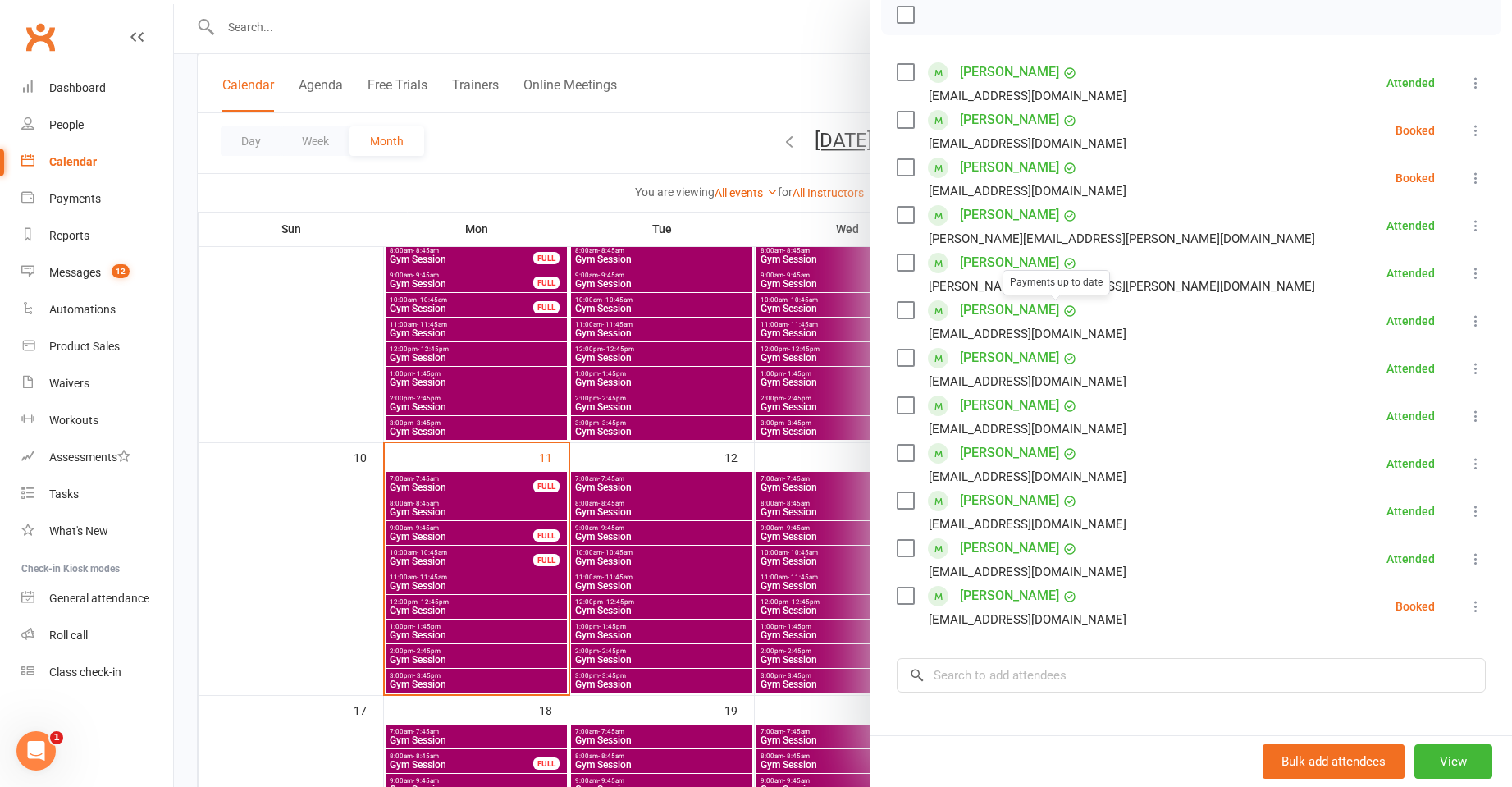
click at [655, 412] on div at bounding box center [843, 394] width 1338 height 787
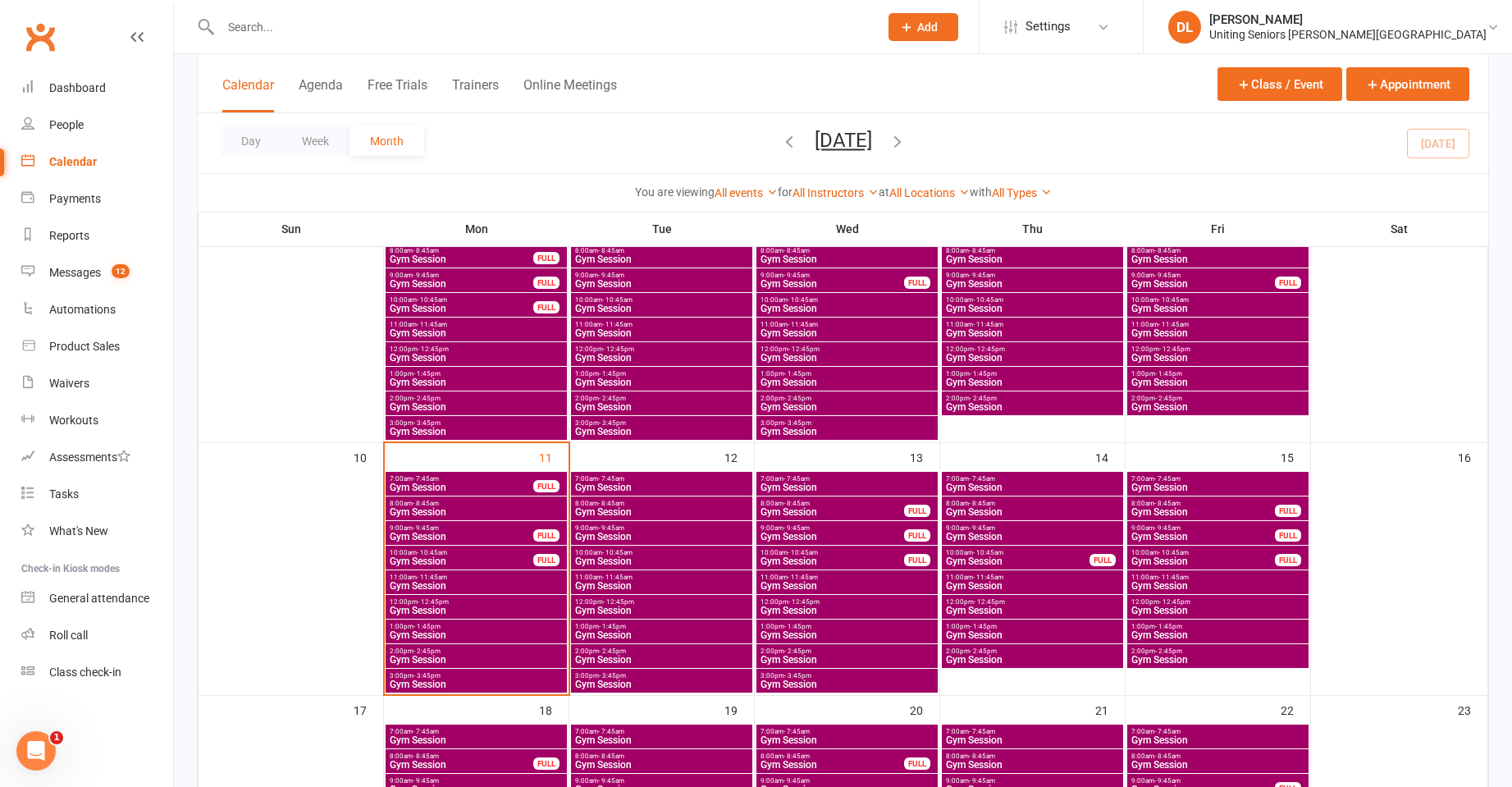
click at [1201, 376] on span "1:00pm - 1:45pm" at bounding box center [1218, 374] width 175 height 7
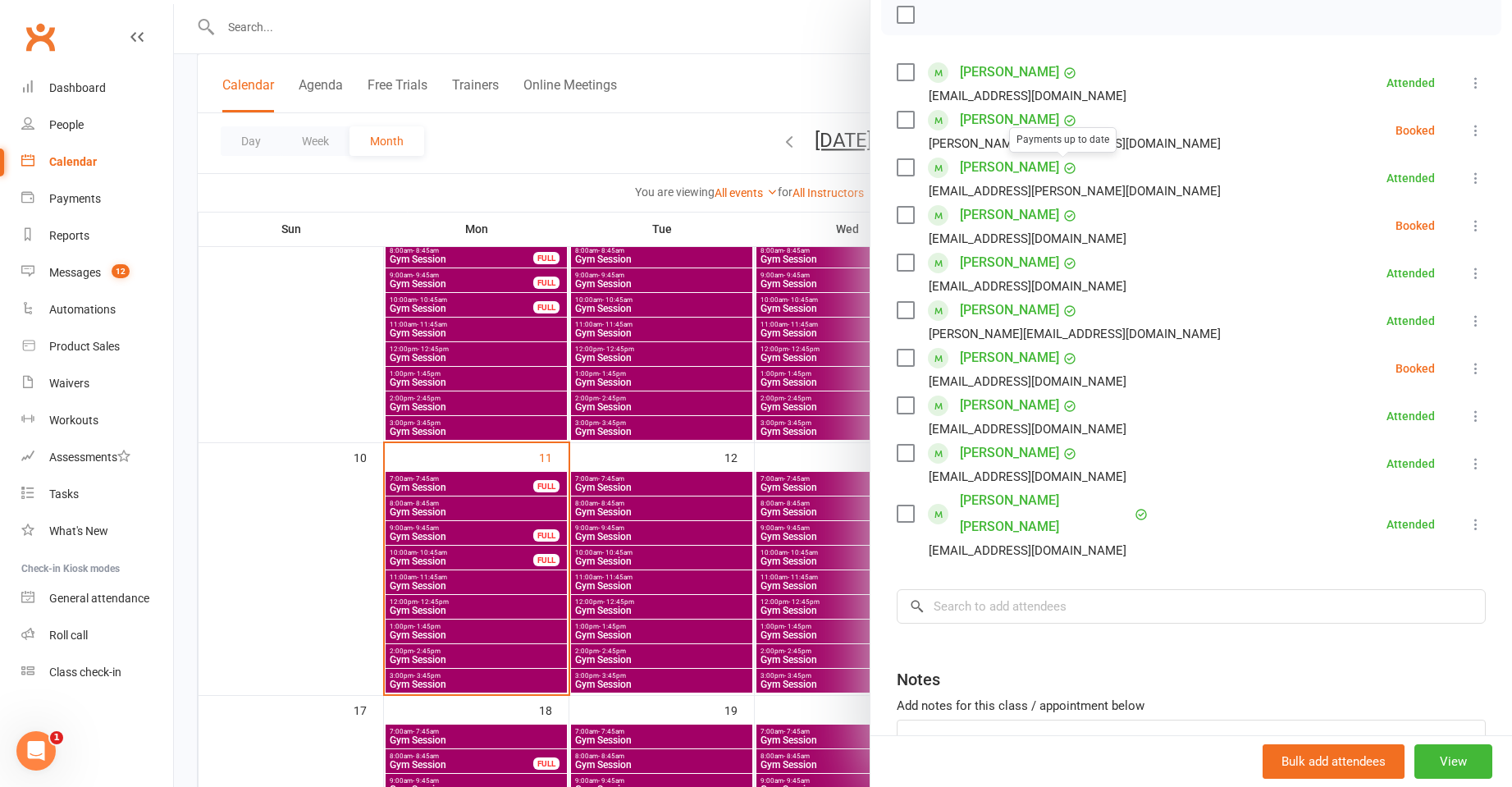
click at [721, 421] on div at bounding box center [843, 394] width 1338 height 787
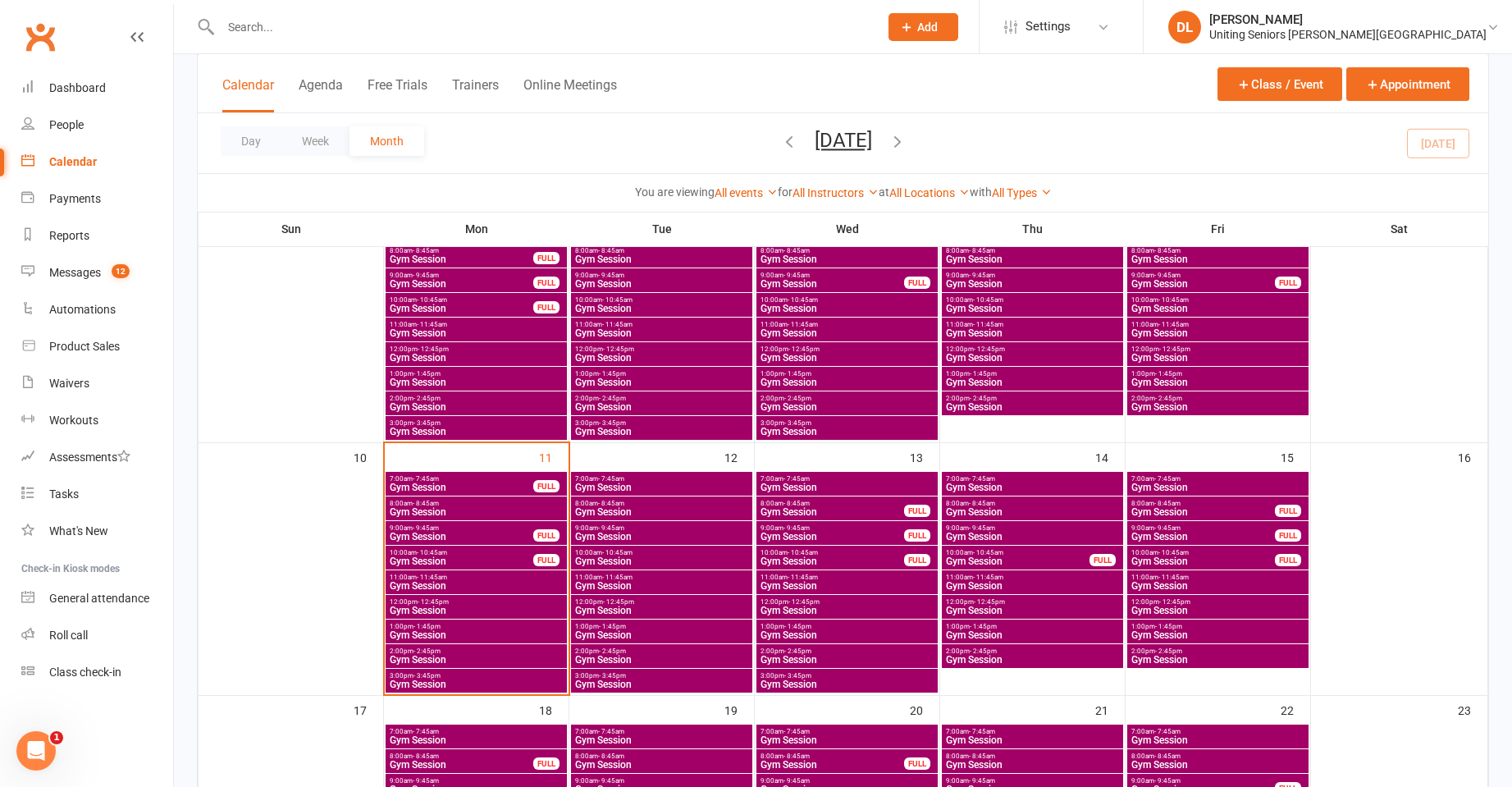
click at [1166, 304] on span "Gym Session" at bounding box center [1218, 309] width 175 height 10
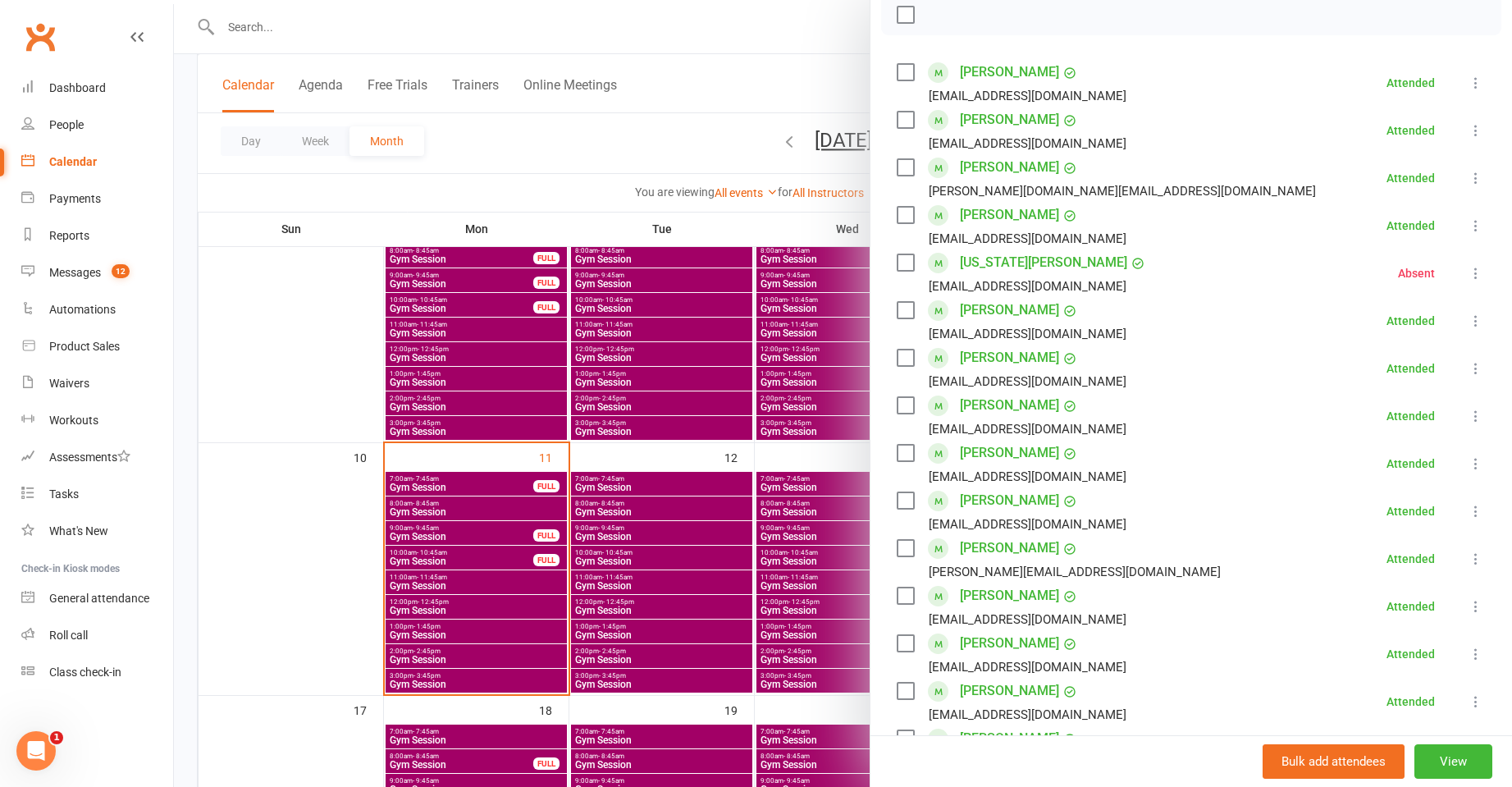
click at [724, 435] on div at bounding box center [843, 394] width 1338 height 787
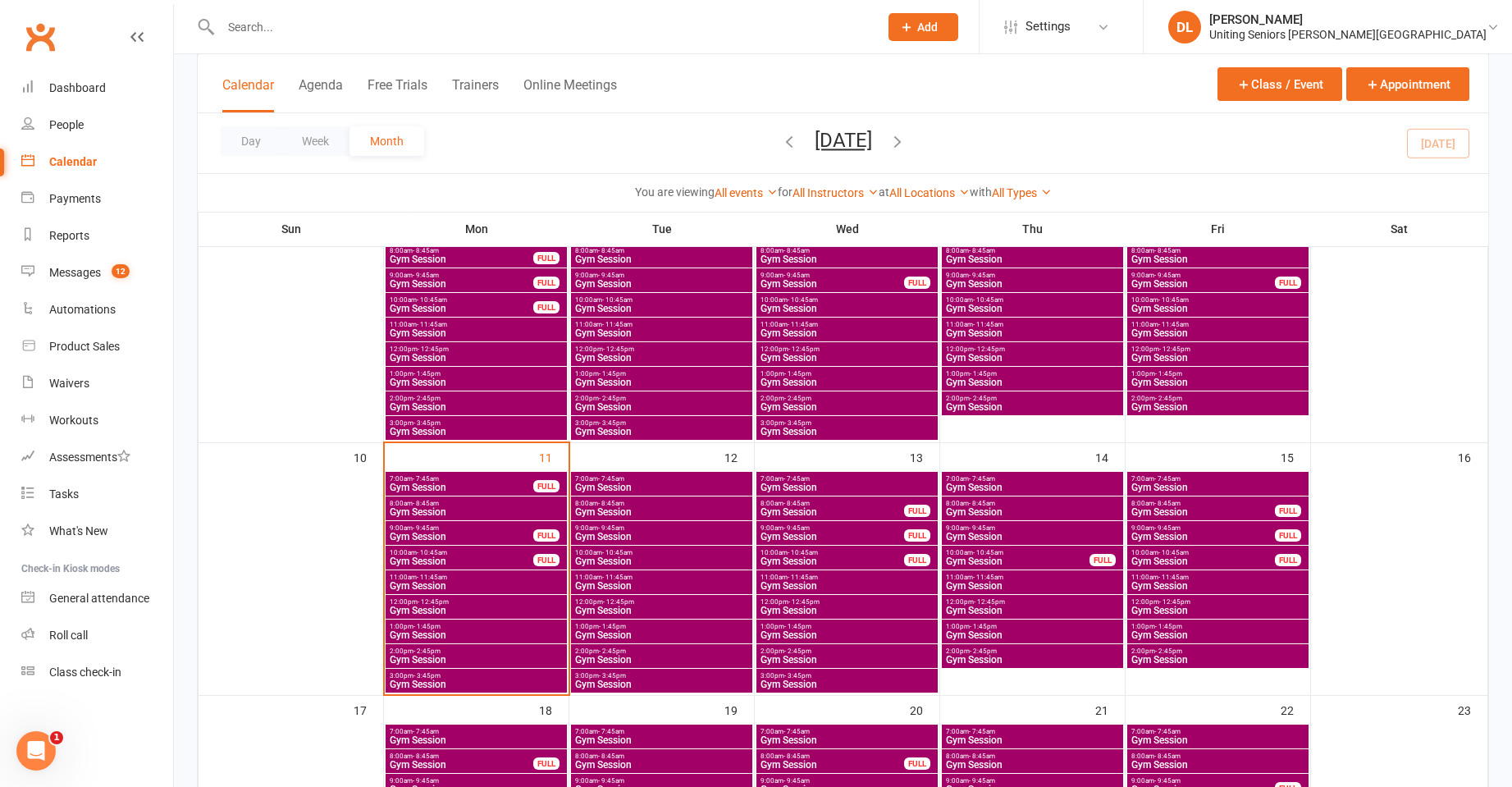
click at [1171, 351] on span "- 12:45pm" at bounding box center [1174, 349] width 31 height 7
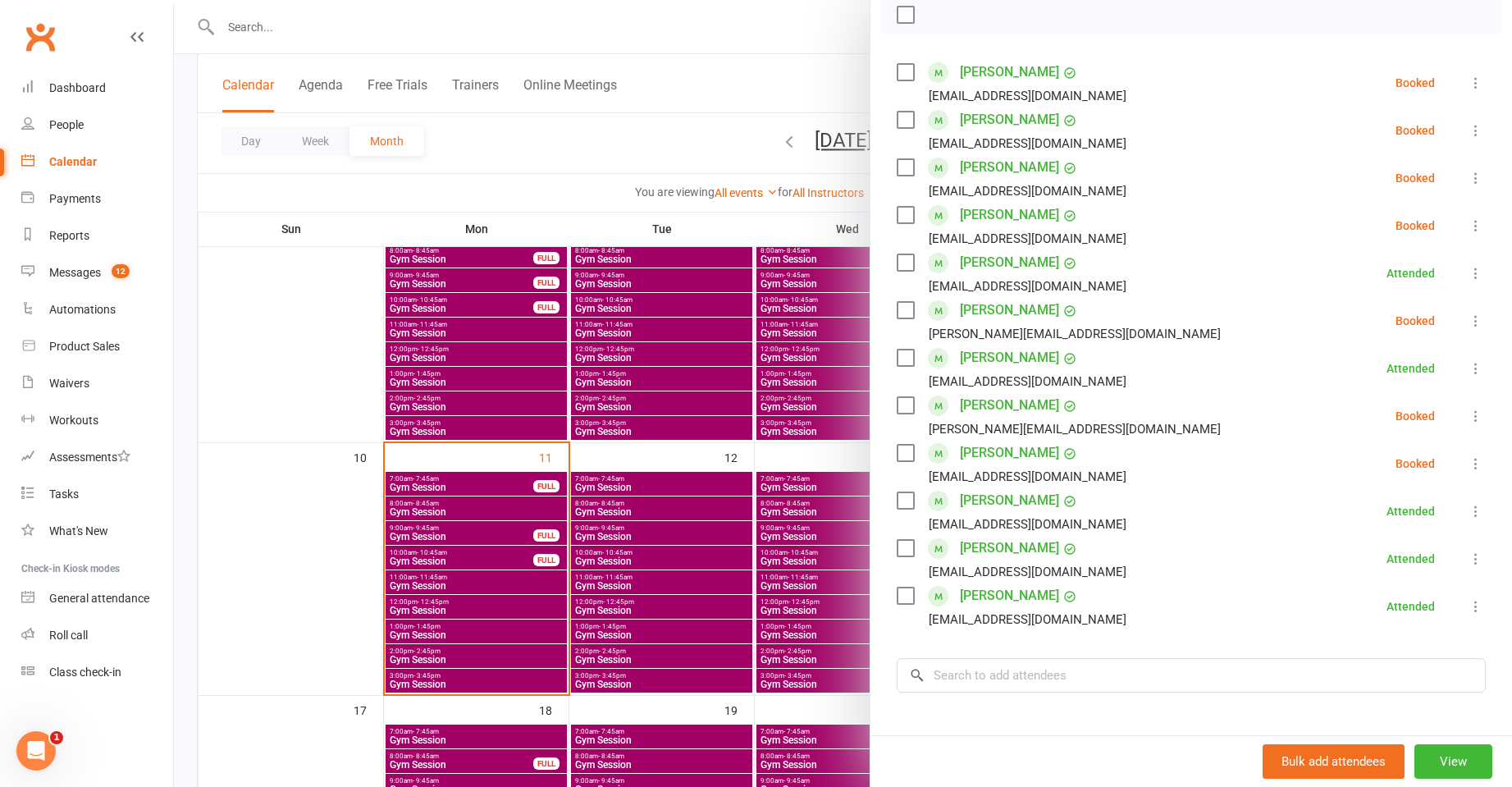
click at [285, 366] on div at bounding box center [843, 394] width 1338 height 787
